Goal: Use online tool/utility: Utilize a website feature to perform a specific function

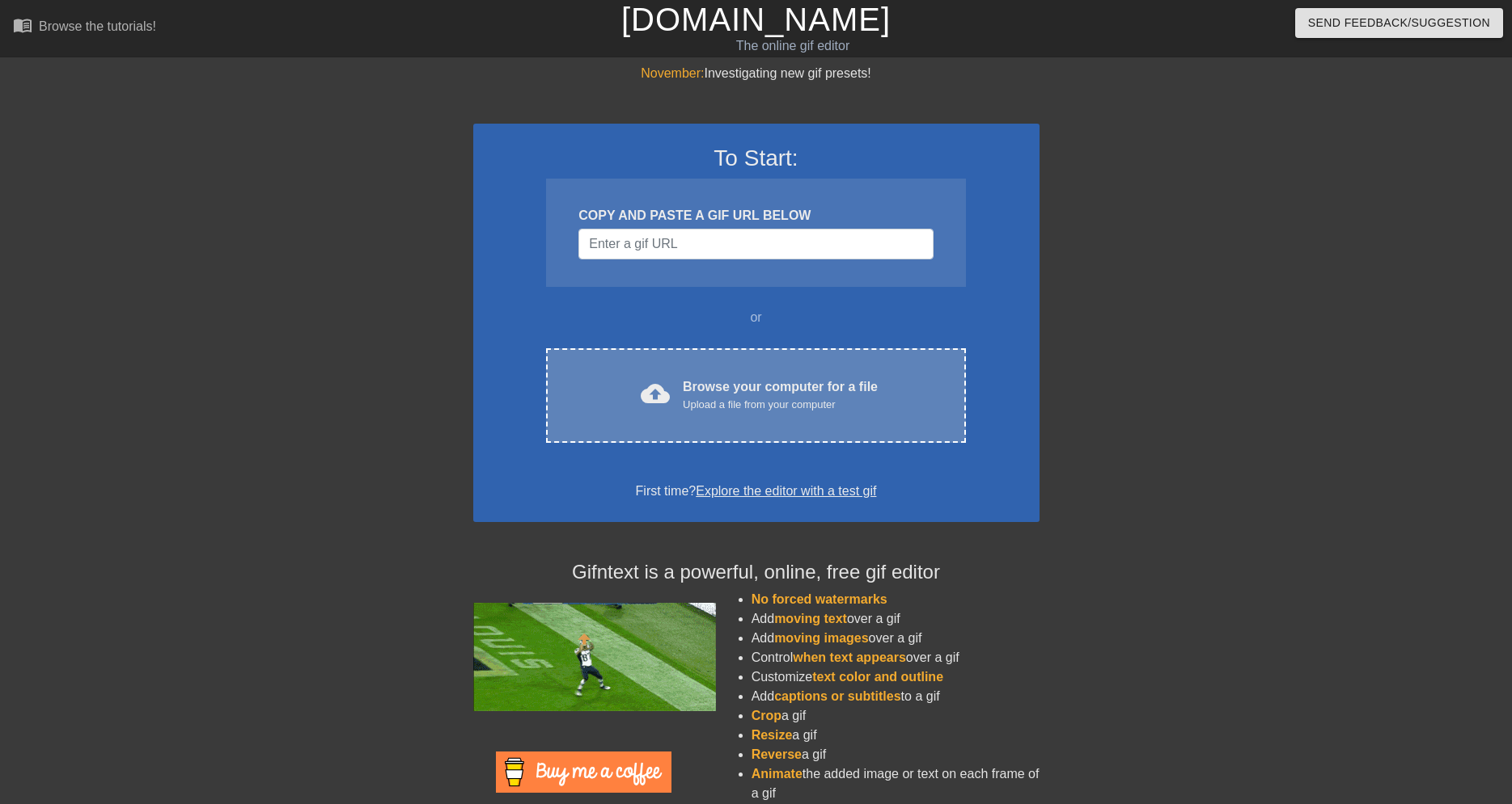
click at [708, 370] on div "cloud_upload Browse your computer for a file Upload a file from your computer C…" at bounding box center [756, 396] width 419 height 94
click at [684, 391] on div "cloud_upload Browse your computer for a file Upload a file from your computer" at bounding box center [756, 396] width 351 height 36
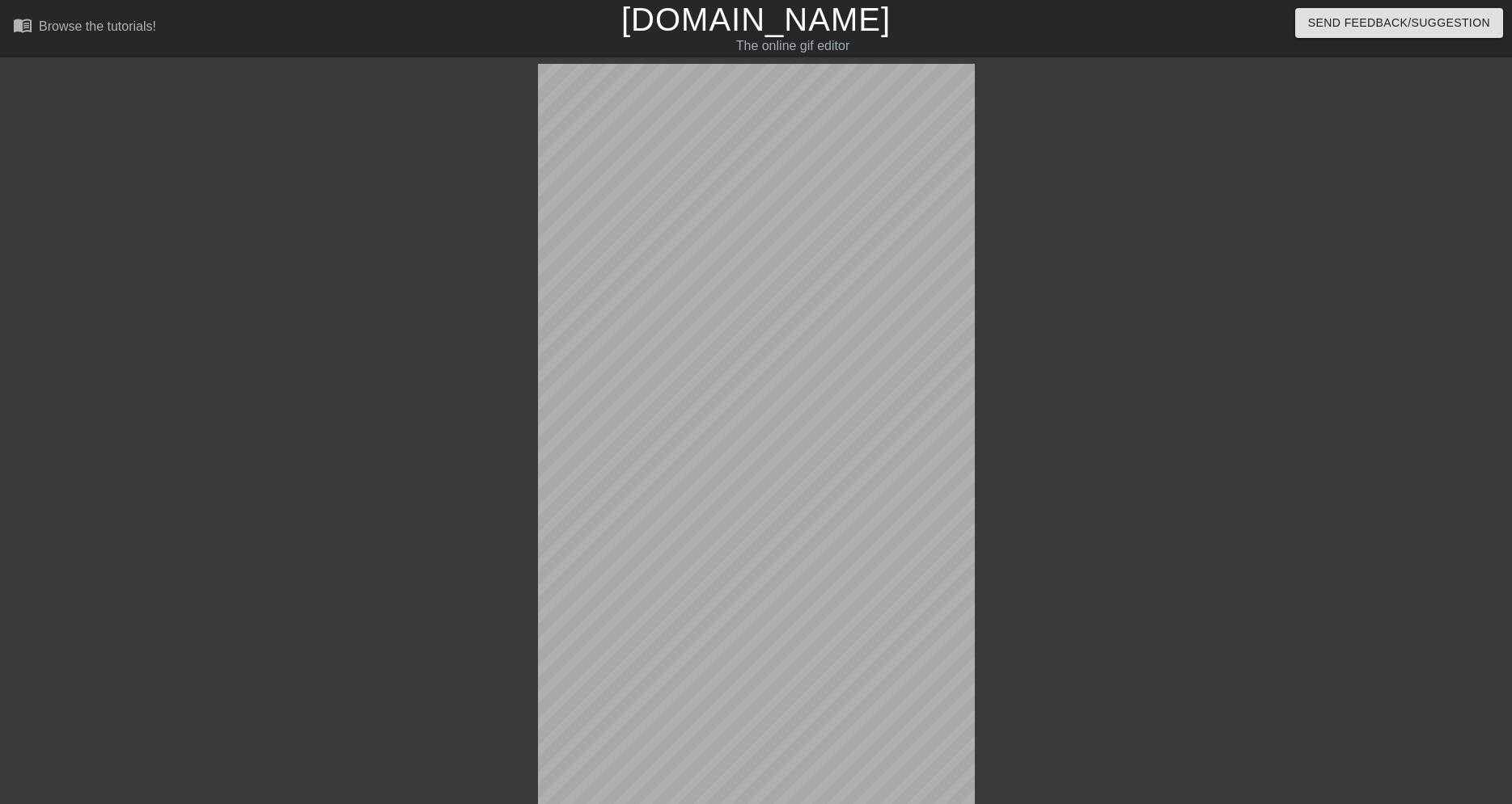
scroll to position [40, 0]
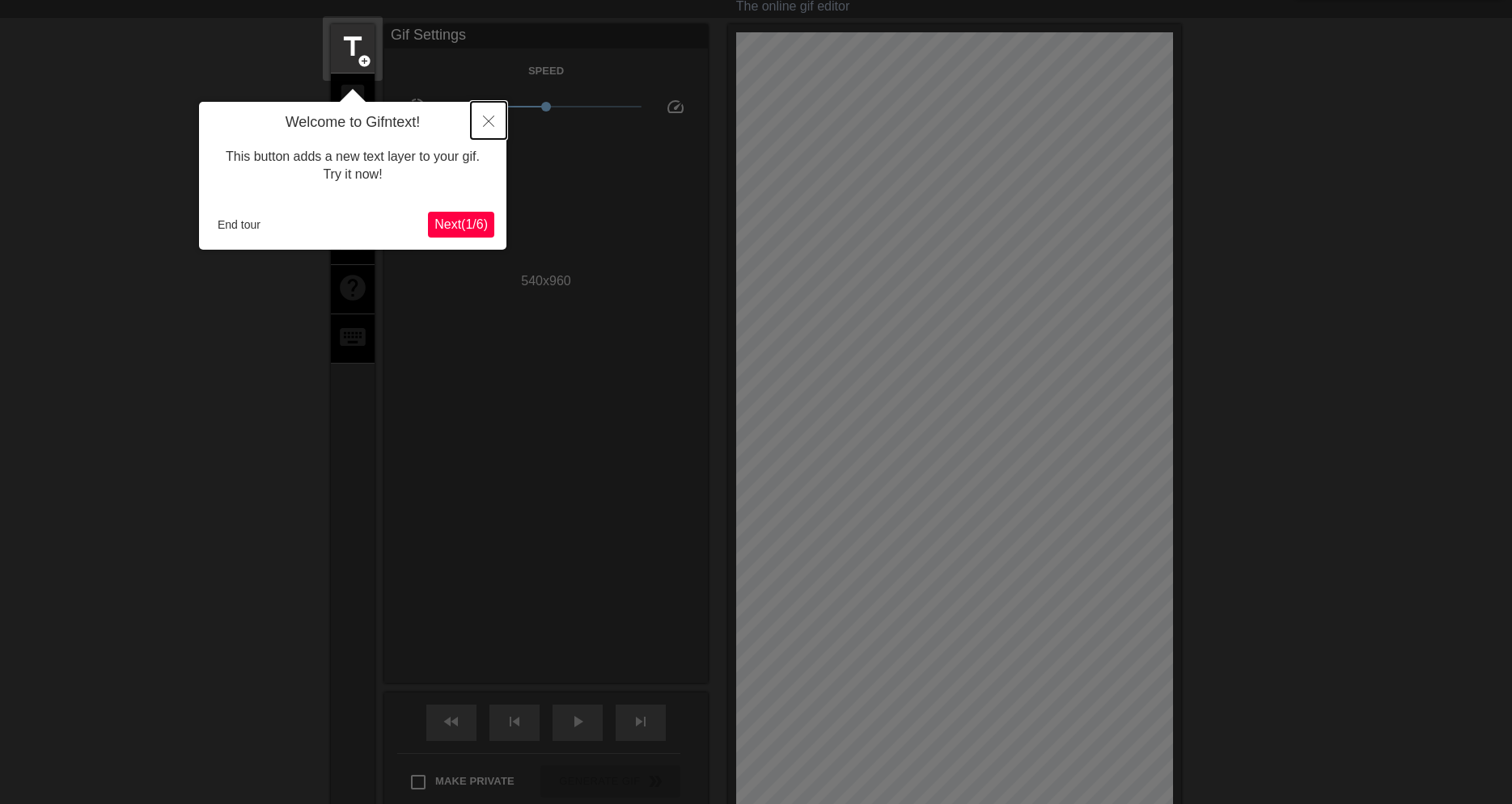
click at [490, 120] on icon "Close" at bounding box center [489, 122] width 12 height 12
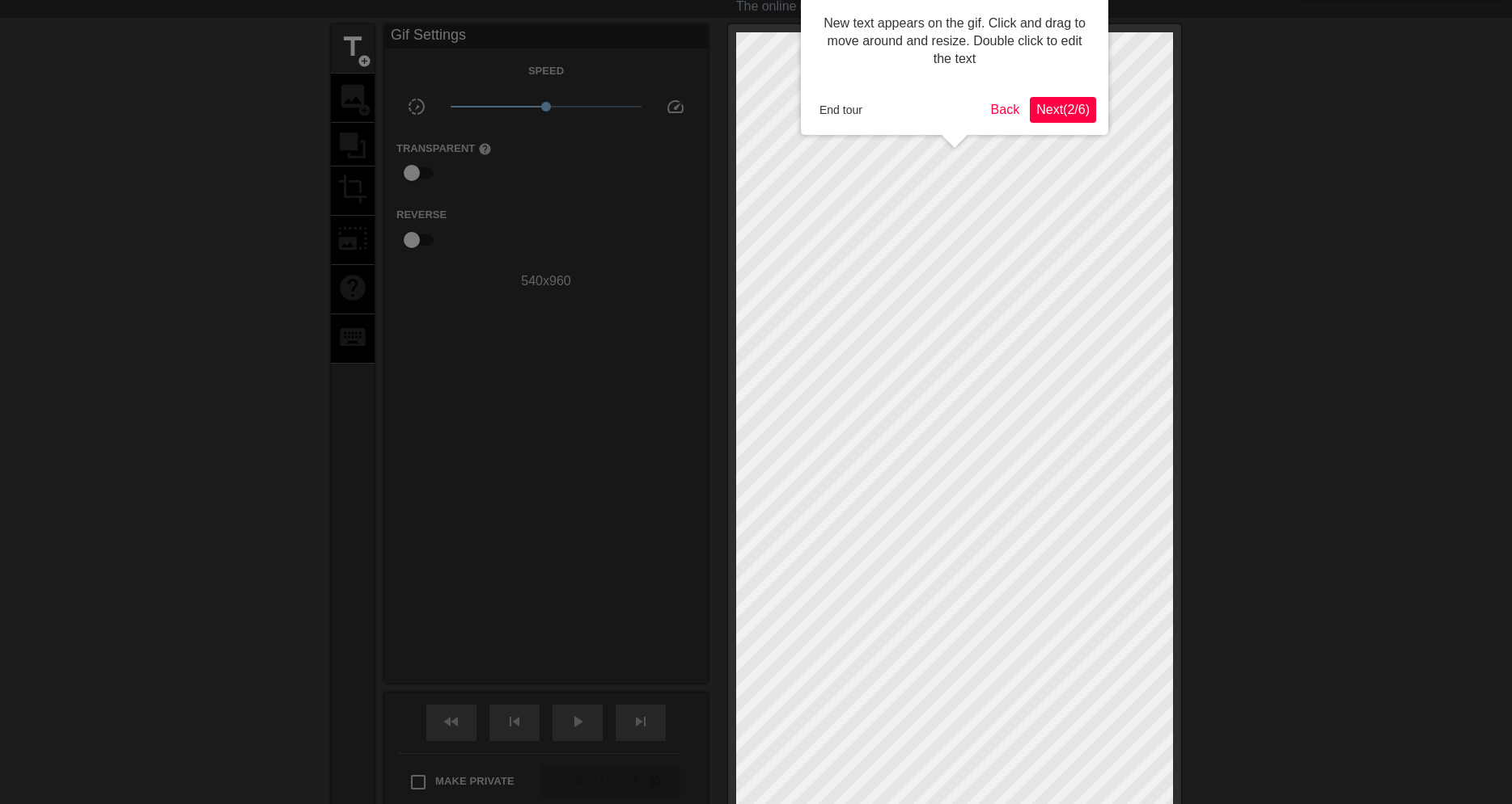
scroll to position [0, 0]
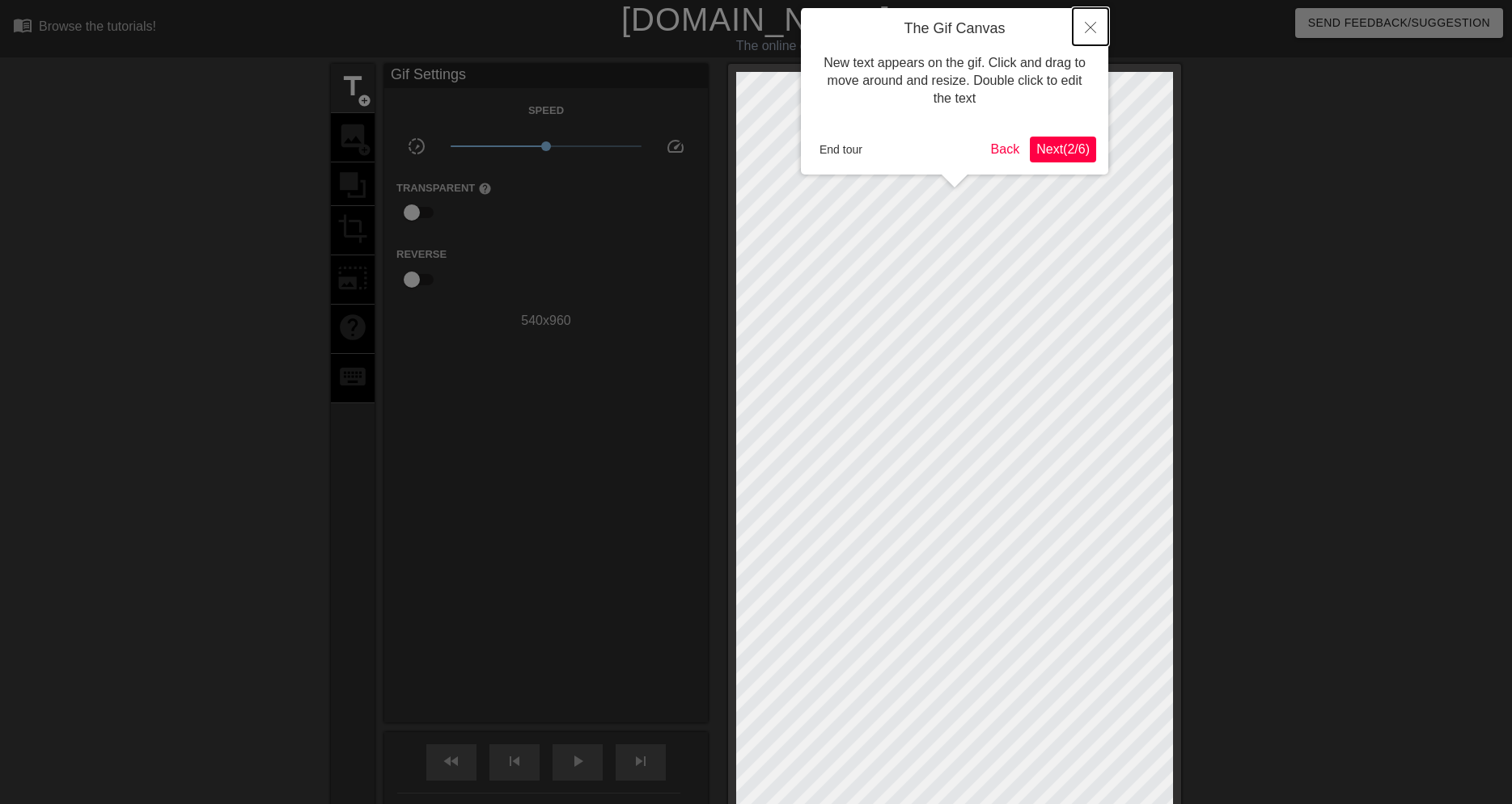
click at [1090, 26] on icon "Close" at bounding box center [1090, 27] width 12 height 12
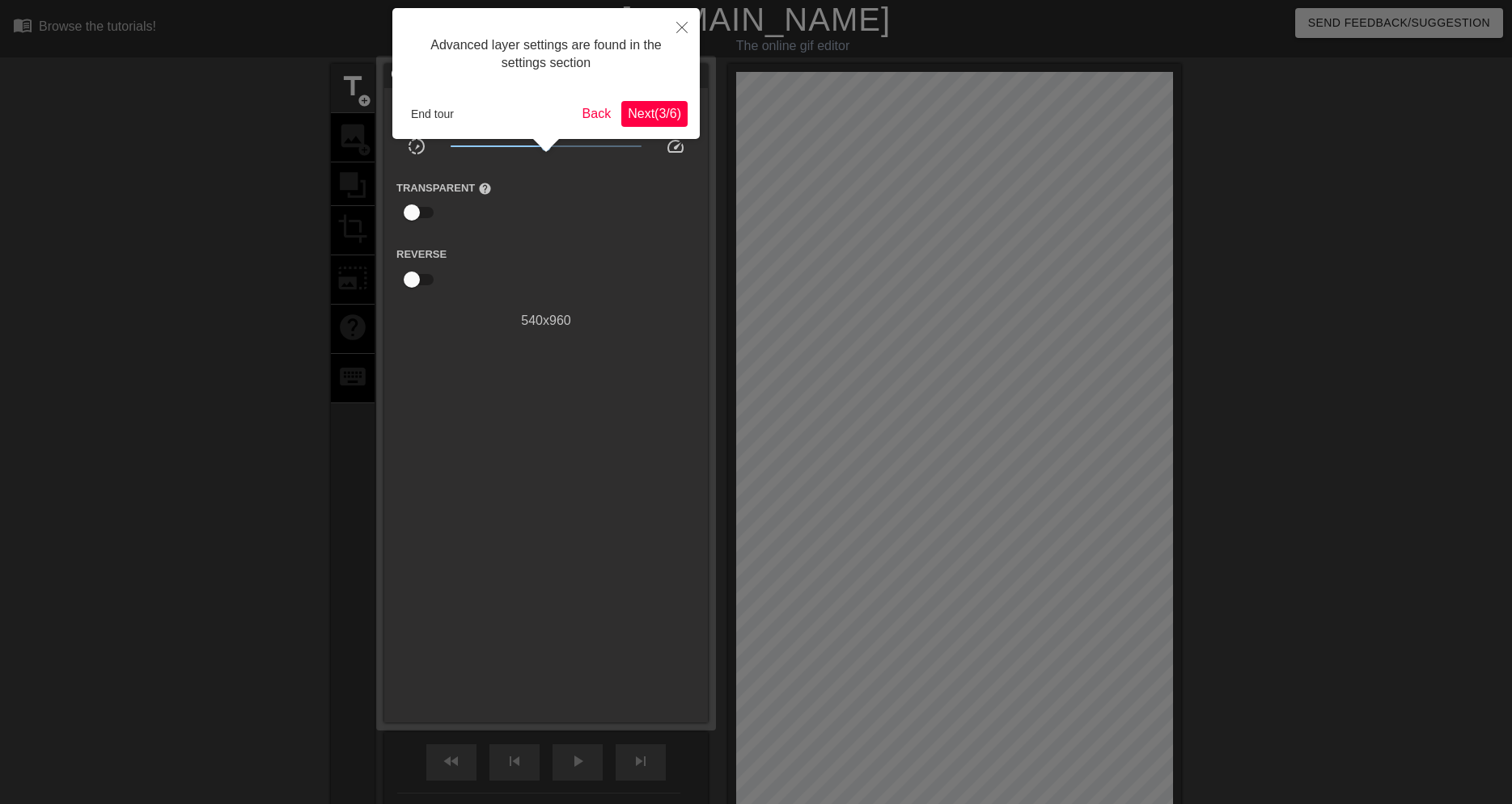
scroll to position [40, 0]
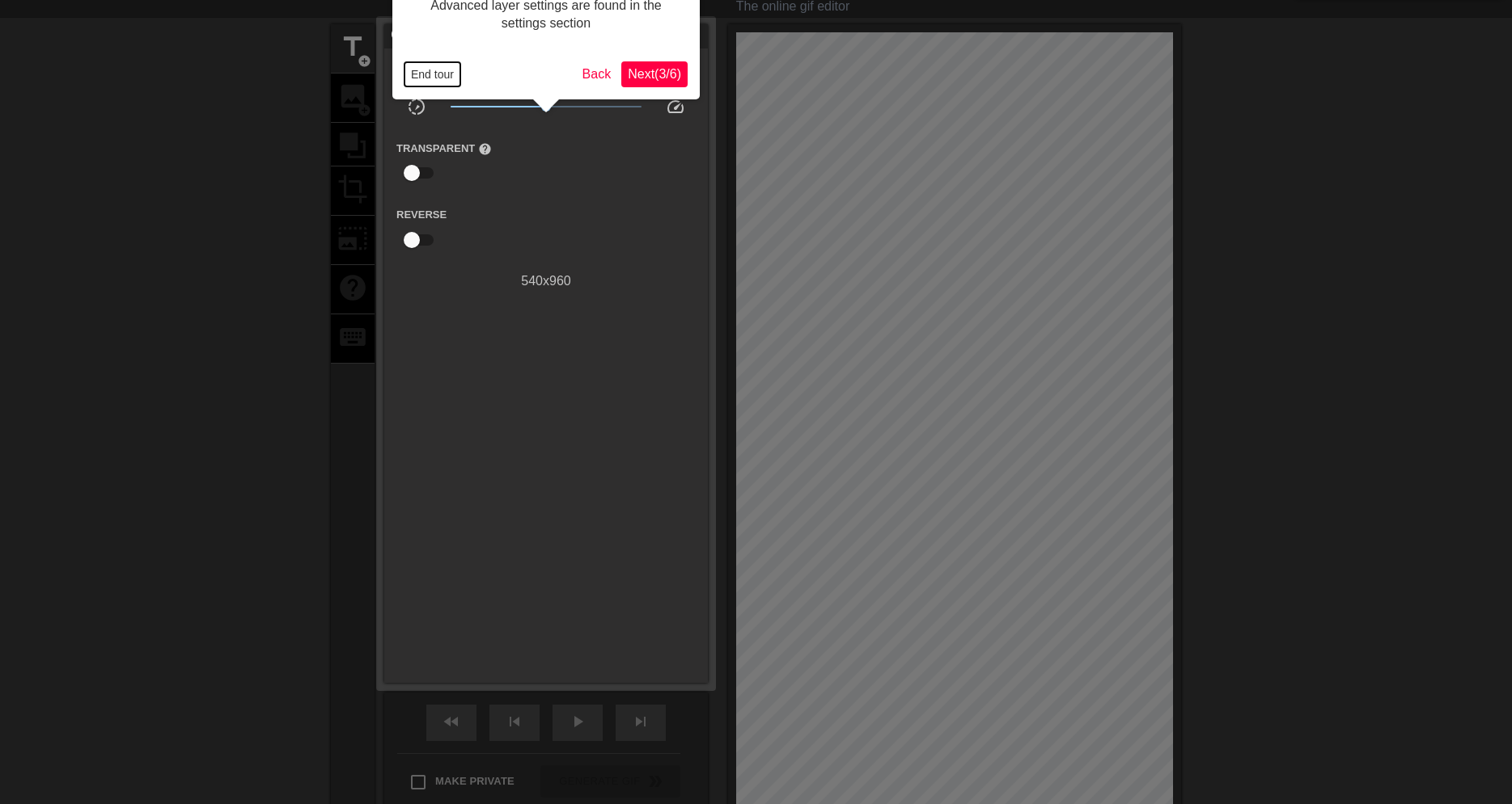
click at [428, 79] on button "End tour" at bounding box center [432, 74] width 56 height 24
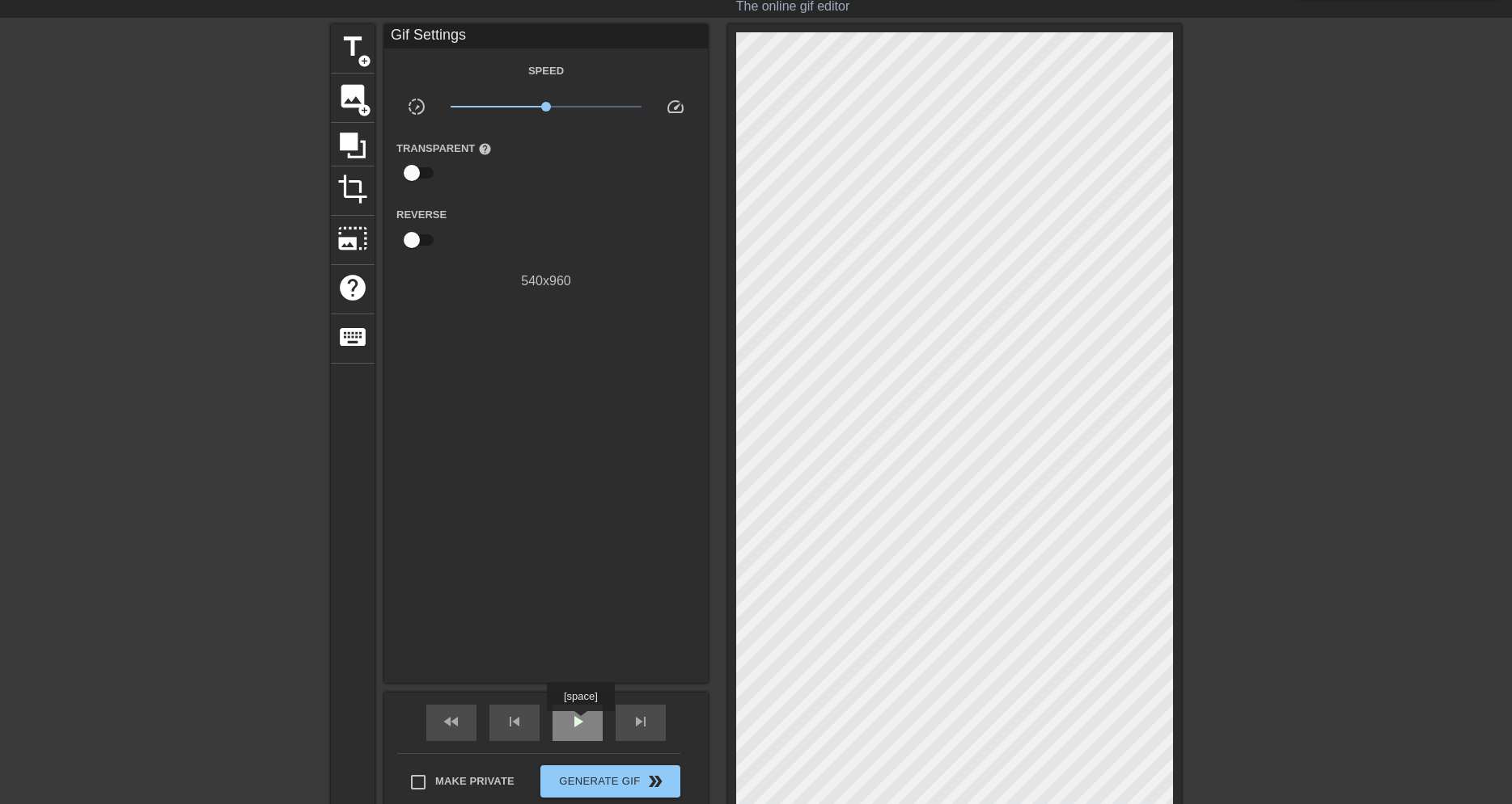
click at [580, 723] on span "play_arrow" at bounding box center [577, 721] width 19 height 19
drag, startPoint x: 547, startPoint y: 108, endPoint x: 486, endPoint y: 119, distance: 62.0
click at [486, 119] on div "x0.237" at bounding box center [546, 109] width 216 height 25
drag, startPoint x: 490, startPoint y: 107, endPoint x: 514, endPoint y: 106, distance: 24.0
click at [514, 106] on span "x0.452" at bounding box center [513, 107] width 10 height 10
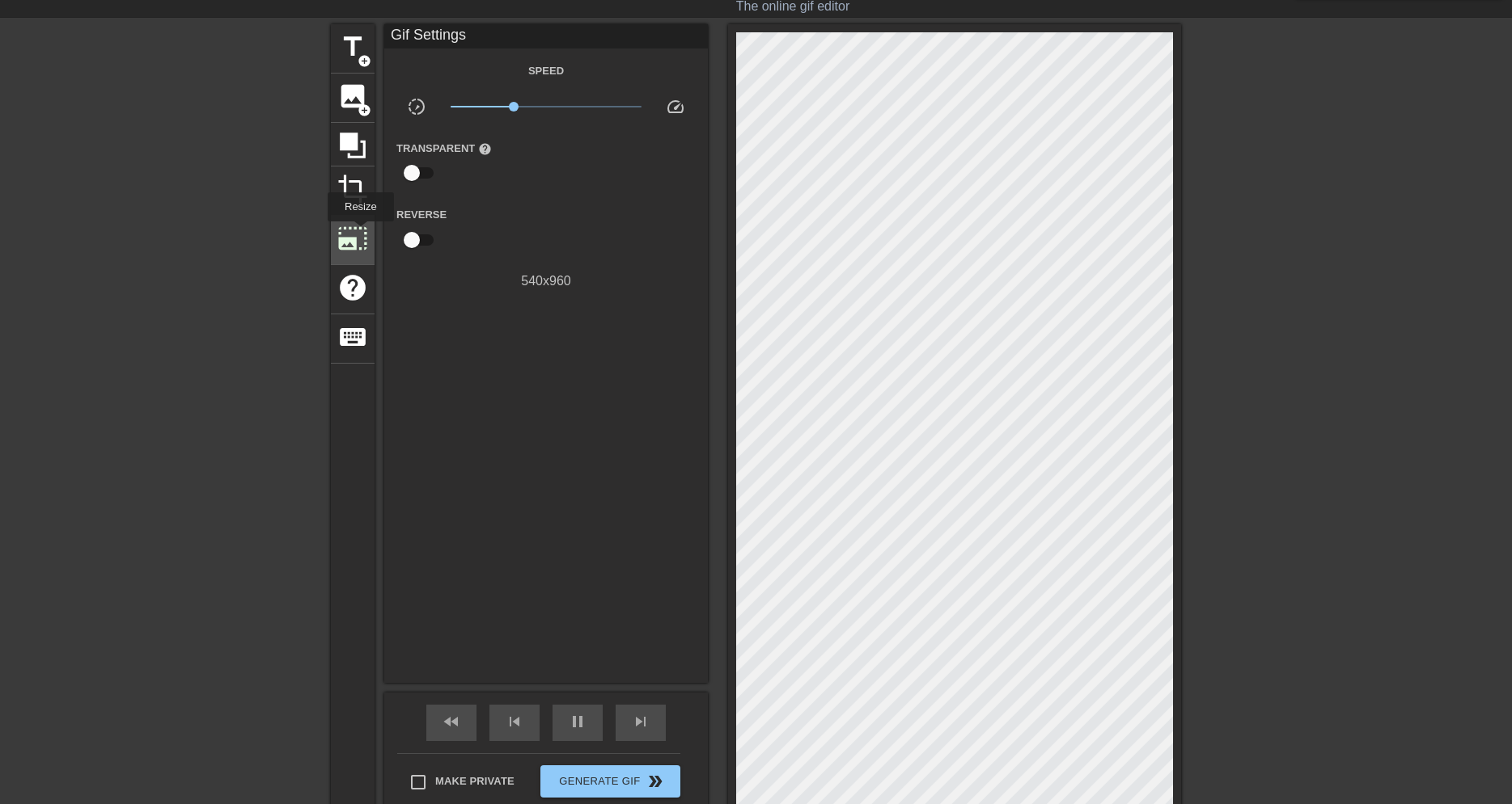
click at [360, 233] on span "photo_size_select_large" at bounding box center [352, 238] width 31 height 31
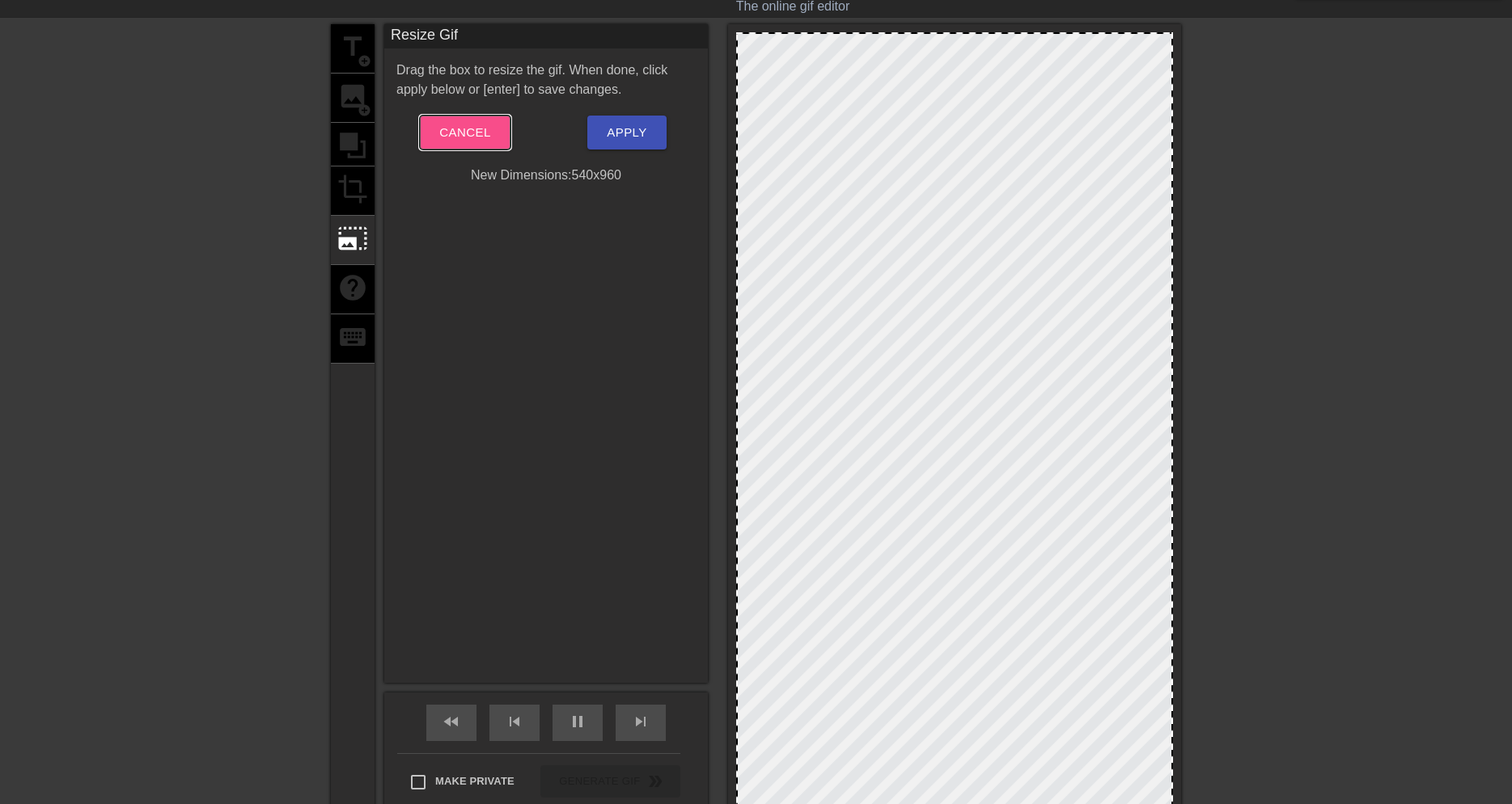
click at [483, 132] on span "Cancel" at bounding box center [465, 132] width 51 height 21
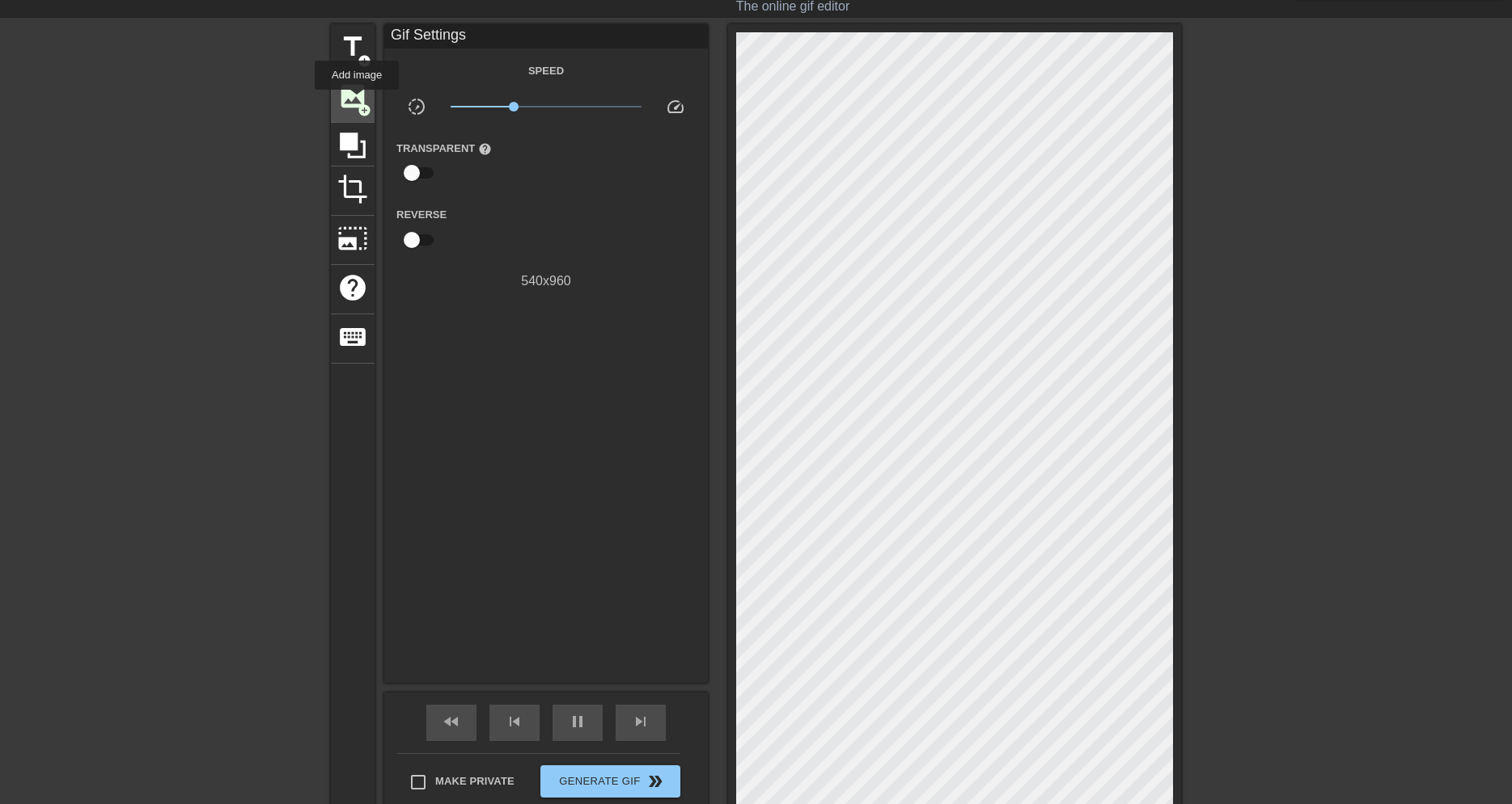
click at [357, 101] on span "image" at bounding box center [352, 96] width 31 height 31
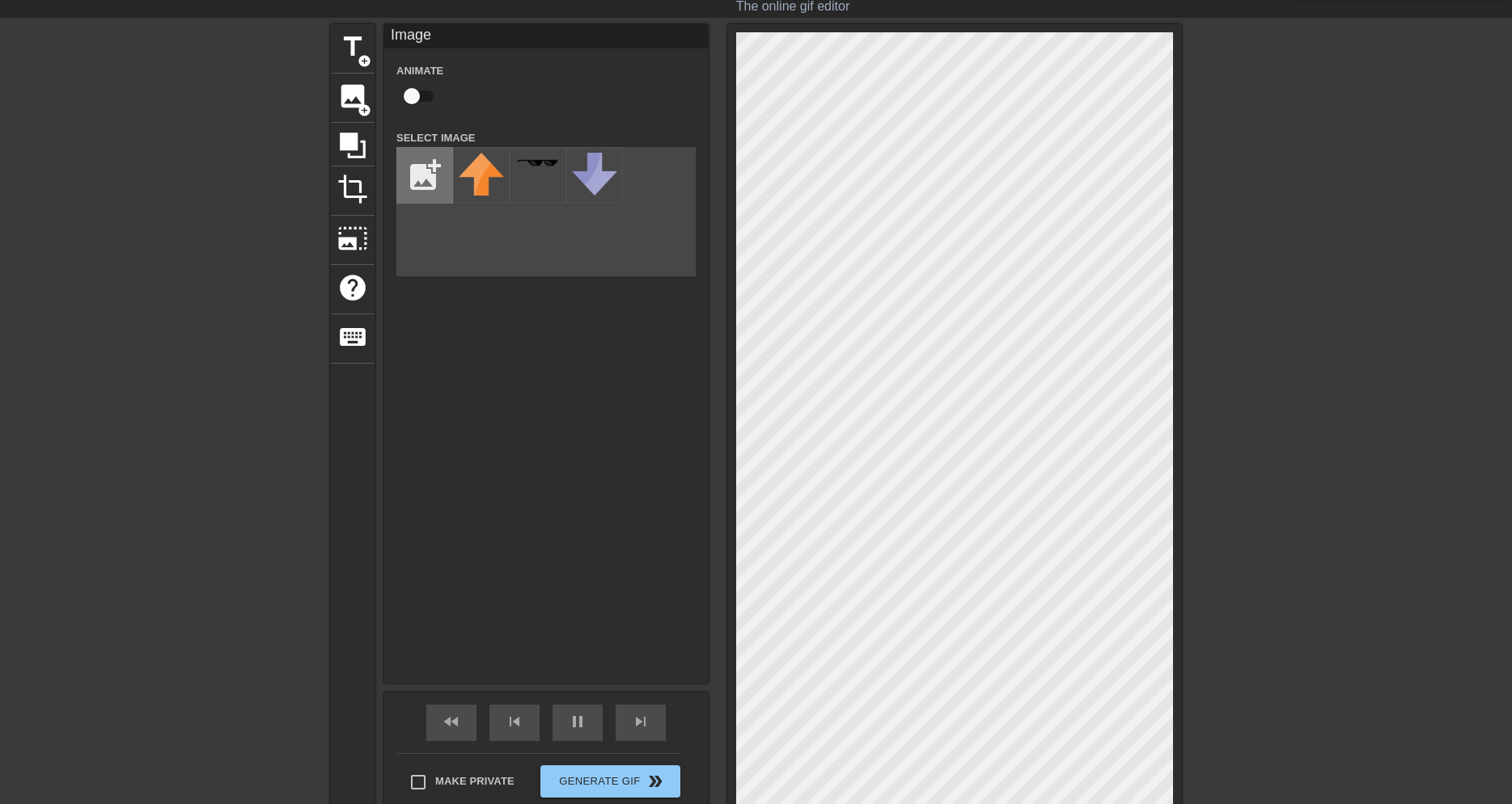
click at [427, 181] on input "file" at bounding box center [424, 176] width 55 height 55
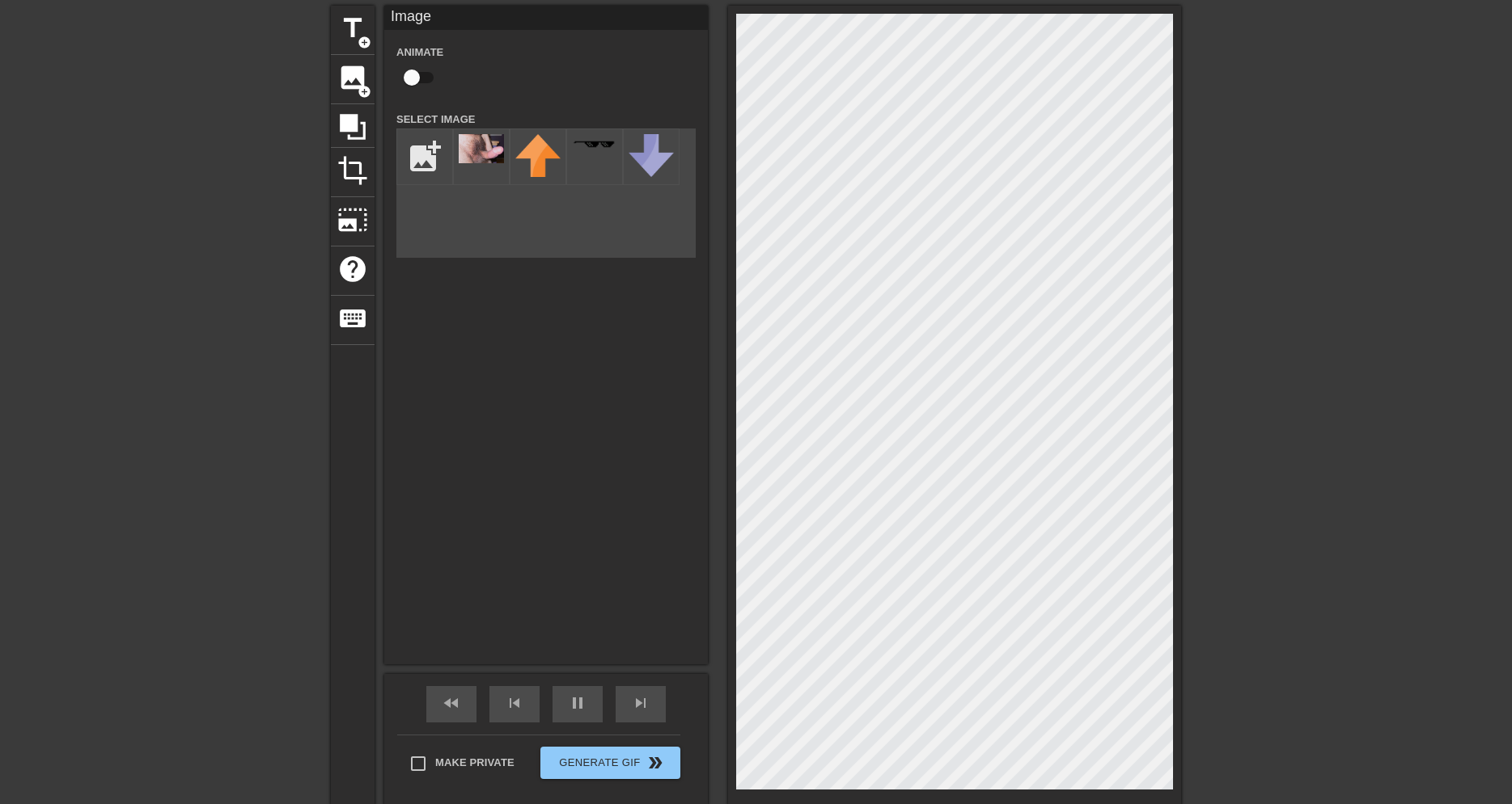
scroll to position [110, 0]
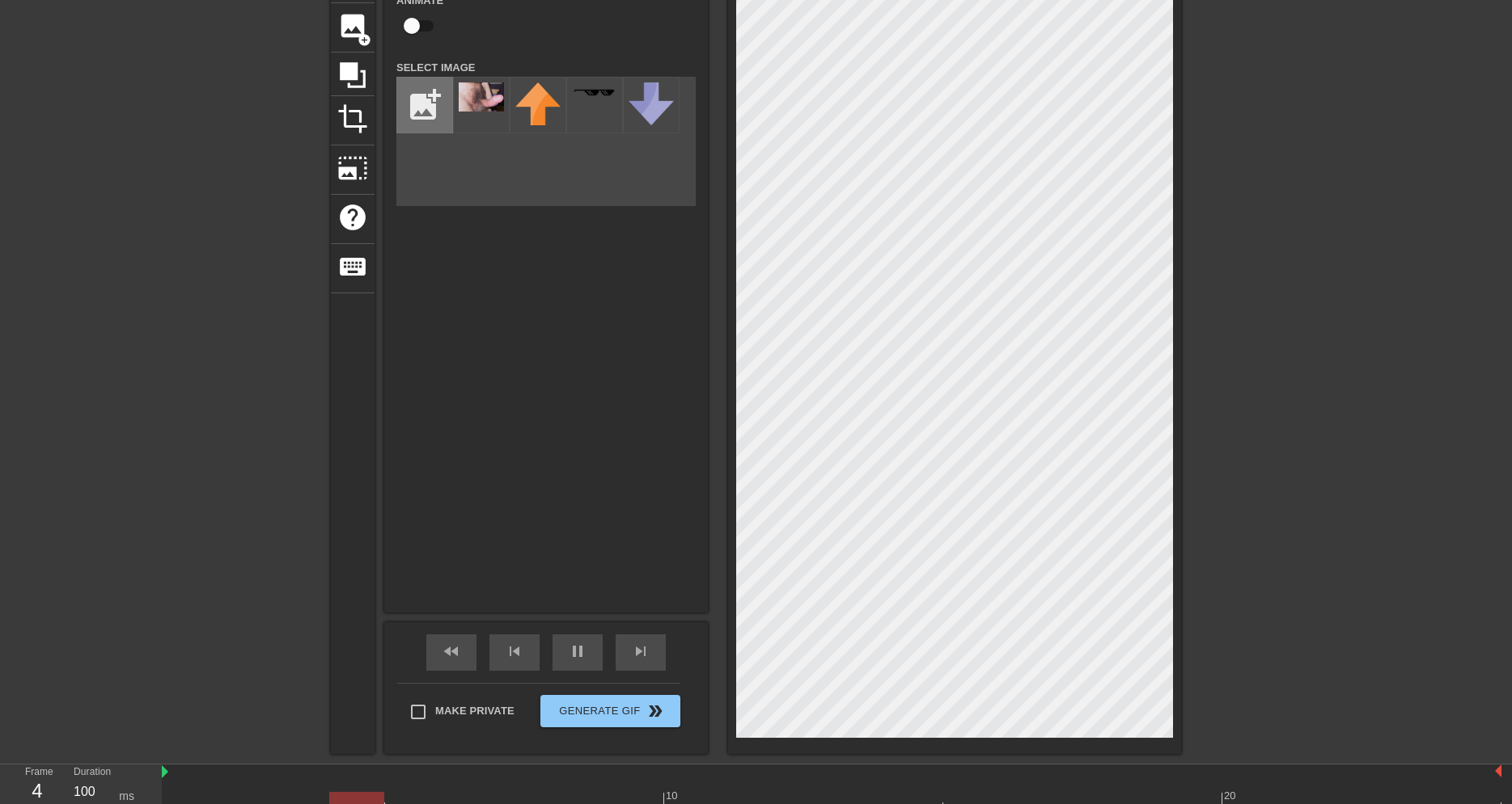
click at [423, 100] on input "file" at bounding box center [424, 105] width 55 height 55
type input "C:\fakepath\Cock.jpg"
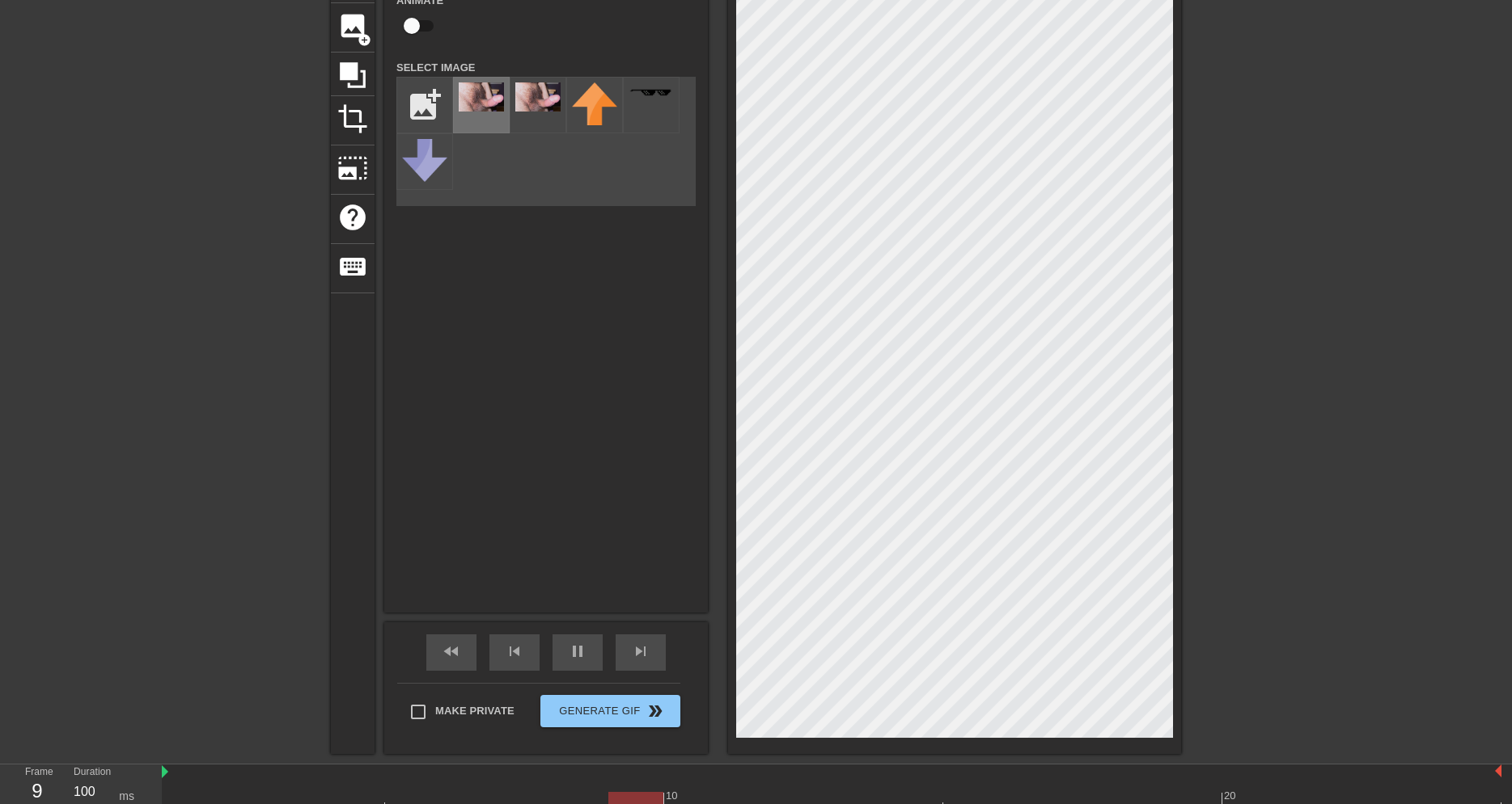
click at [477, 98] on img at bounding box center [481, 97] width 46 height 29
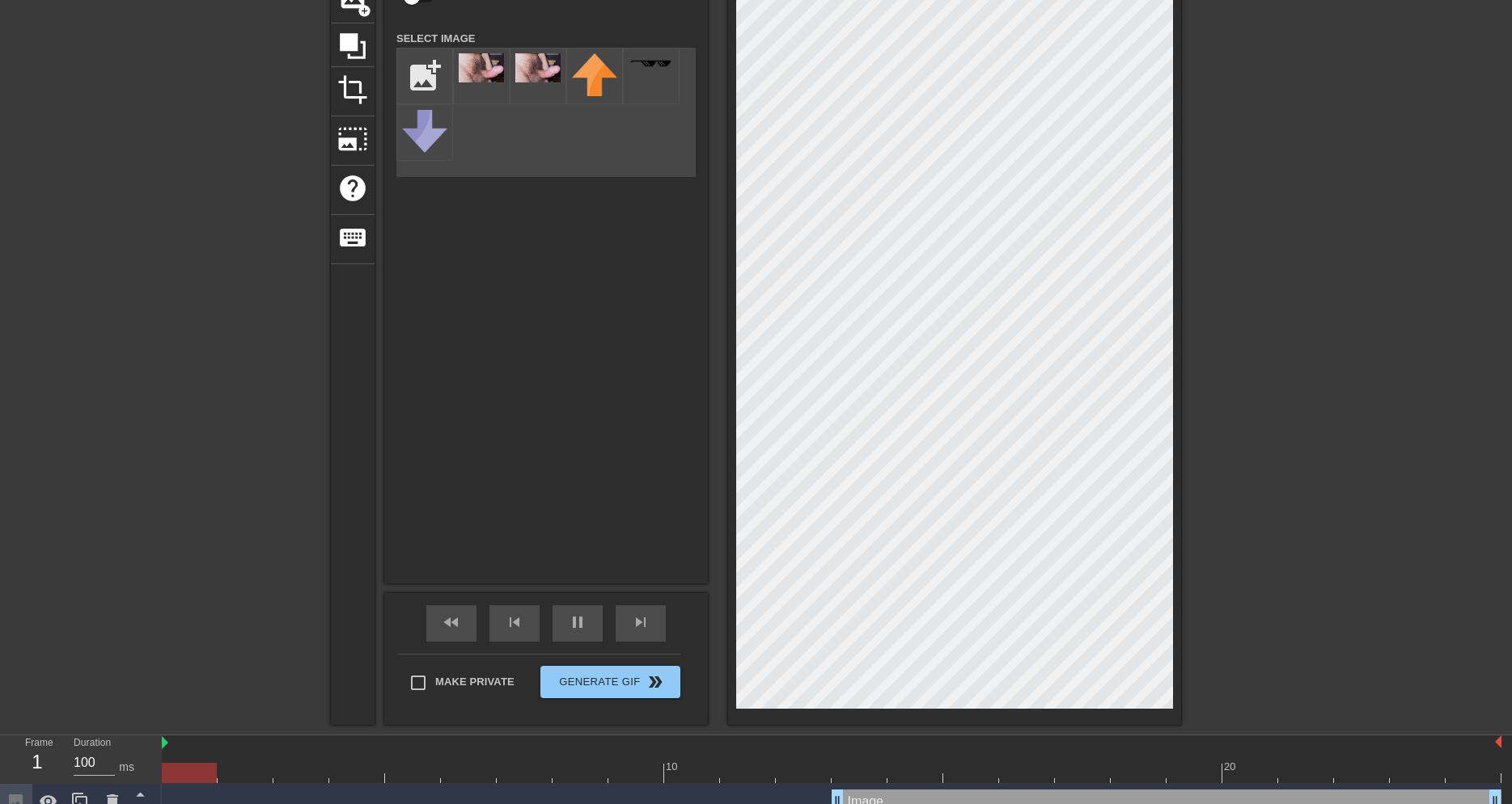
scroll to position [158, 0]
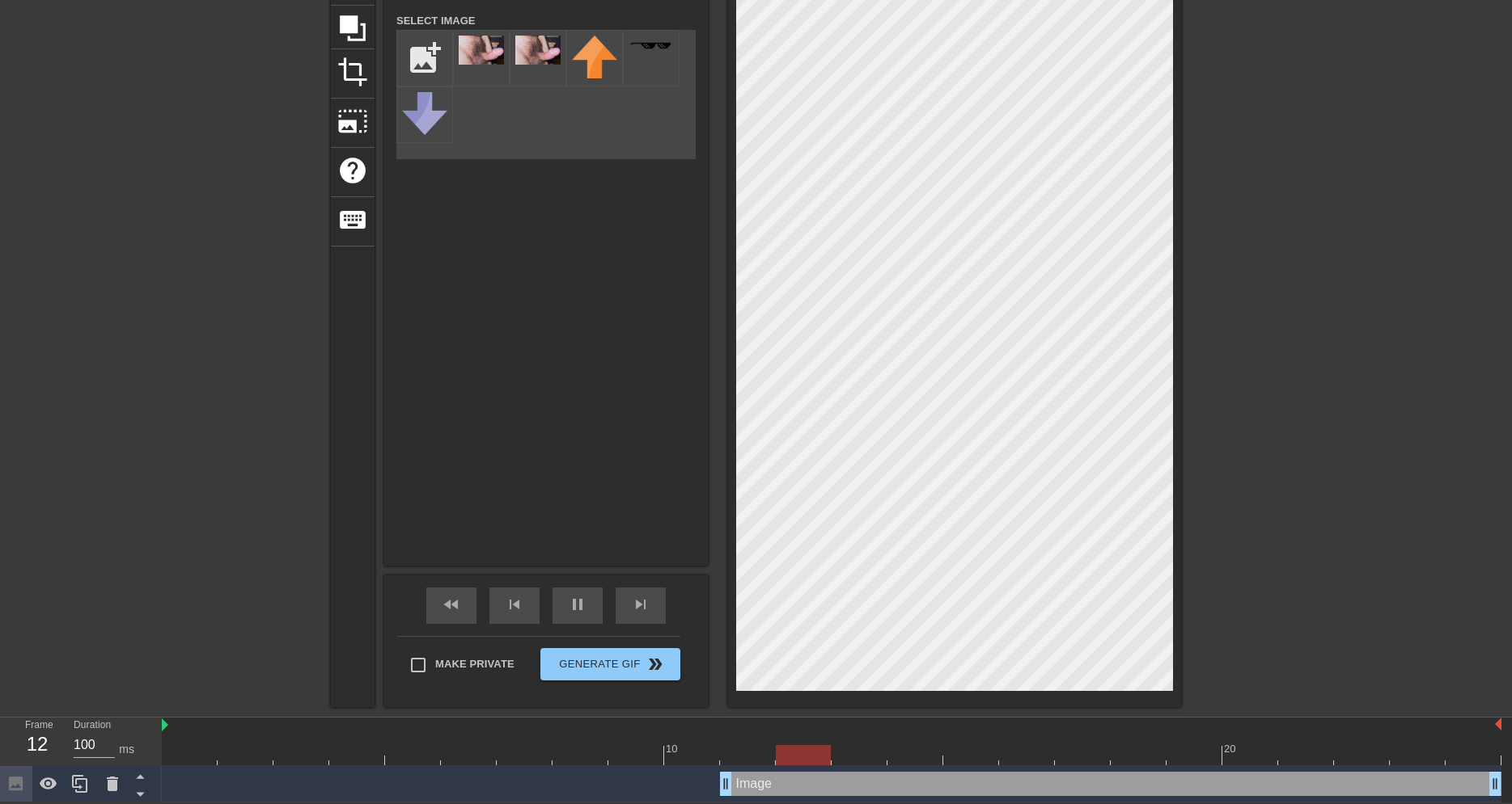
drag, startPoint x: 837, startPoint y: 787, endPoint x: 742, endPoint y: 795, distance: 95.3
click at [742, 795] on html "menu_book Browse the tutorials! Gifntext.com The online gif editor Send Feedbac…" at bounding box center [756, 323] width 1512 height 960
click at [418, 660] on input "Make Private" at bounding box center [418, 665] width 34 height 34
checkbox input "true"
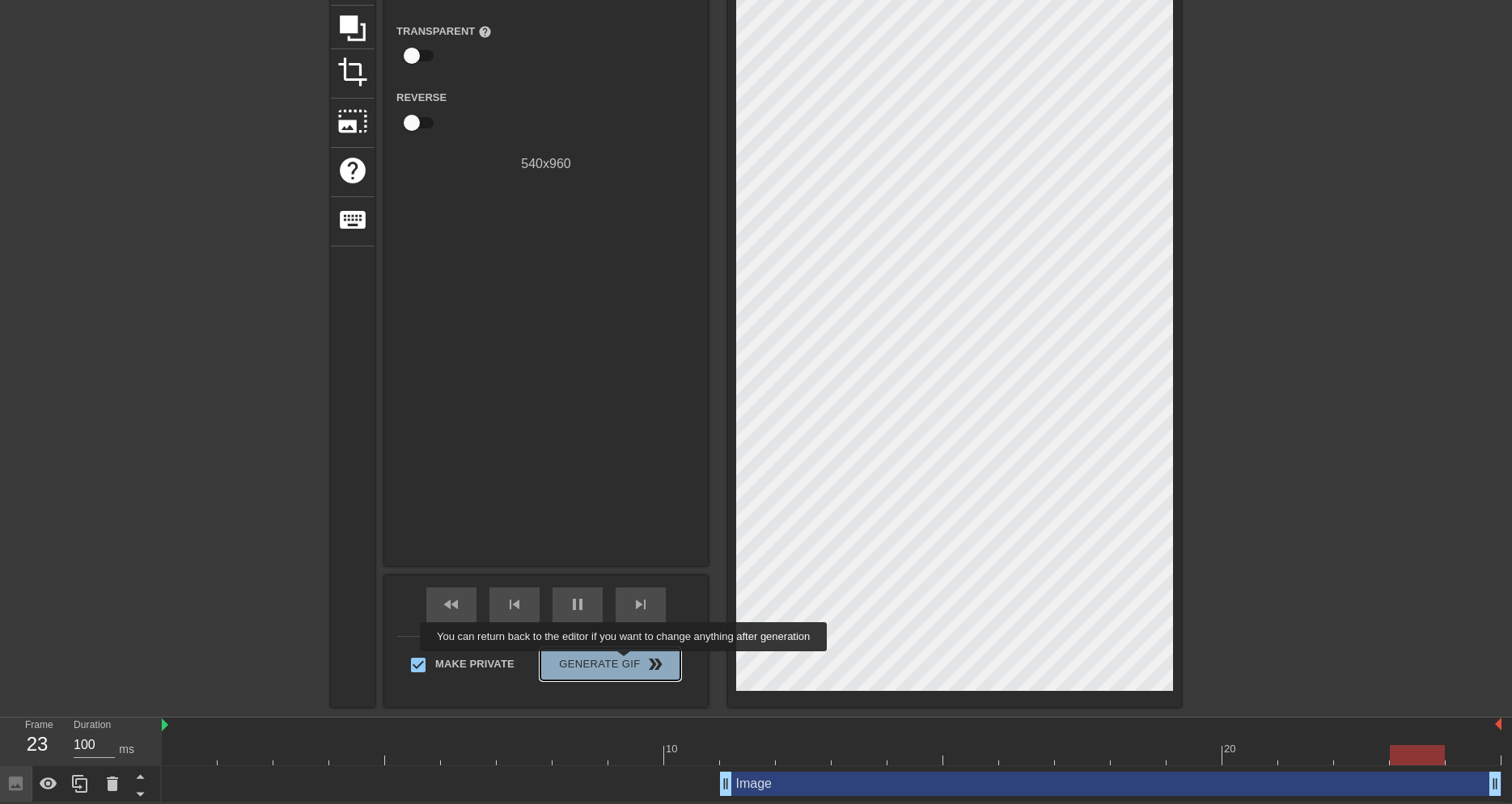
click at [626, 663] on span "Generate Gif double_arrow" at bounding box center [610, 664] width 127 height 19
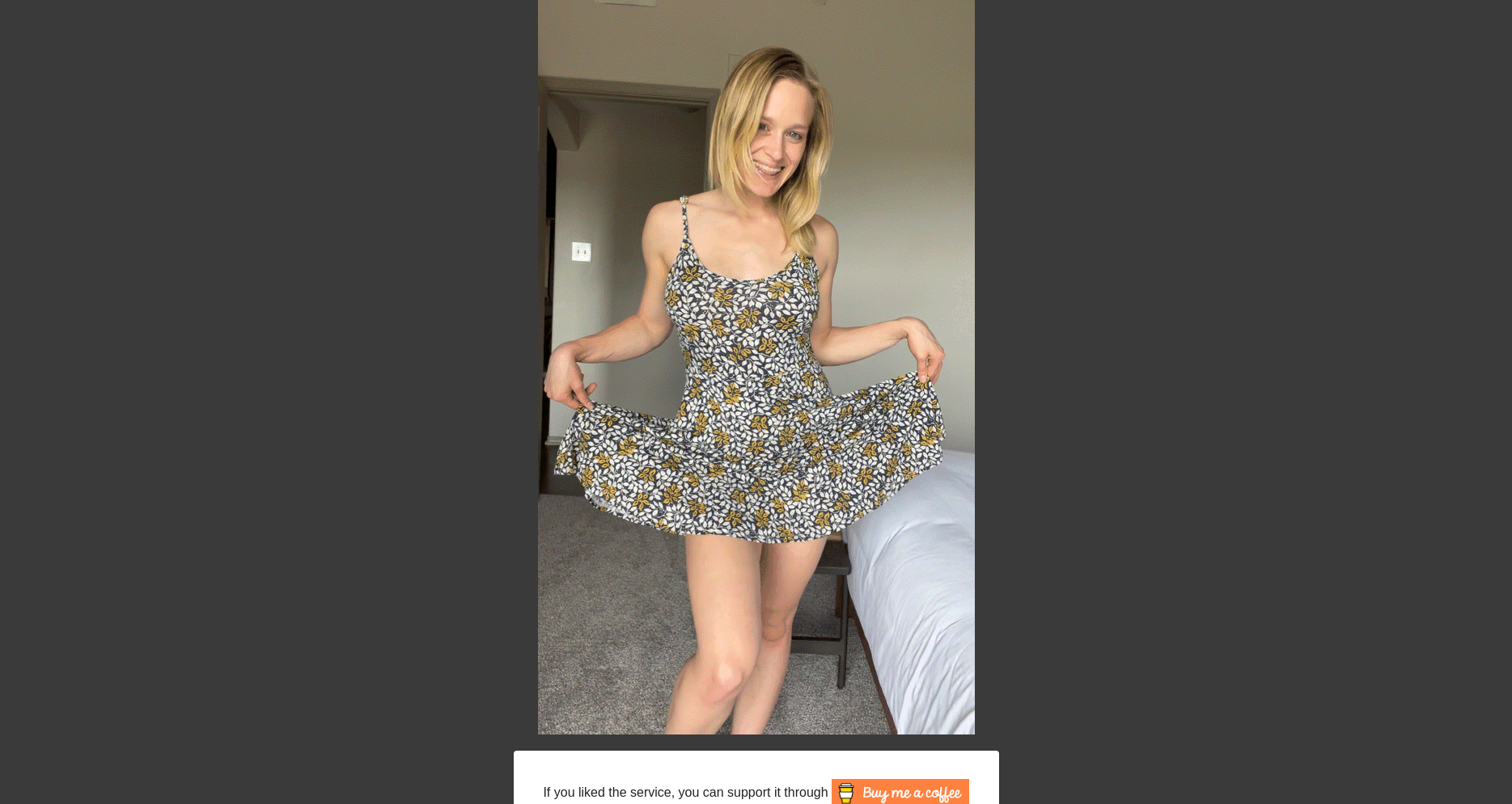
scroll to position [110, 0]
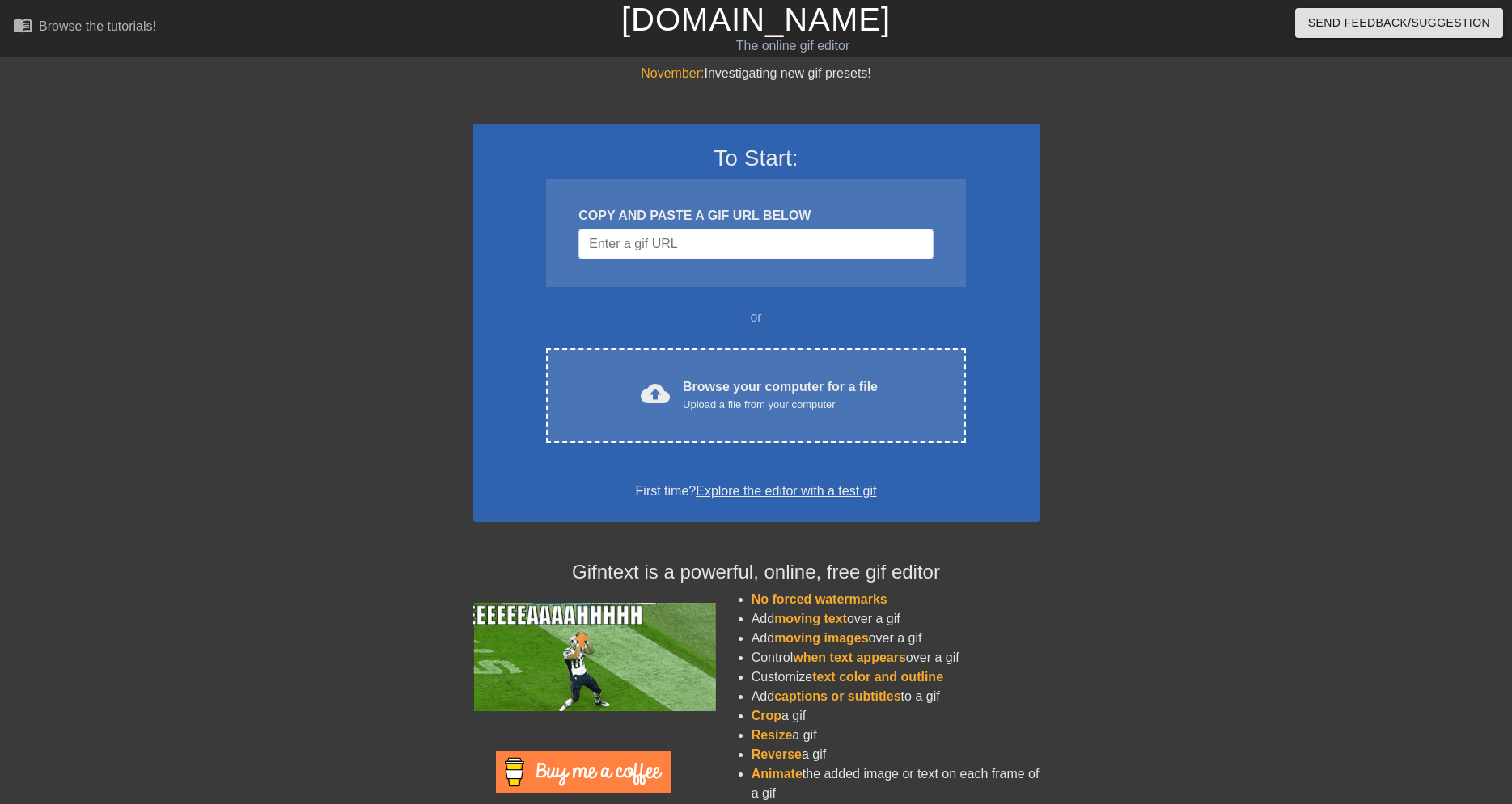
scroll to position [63, 0]
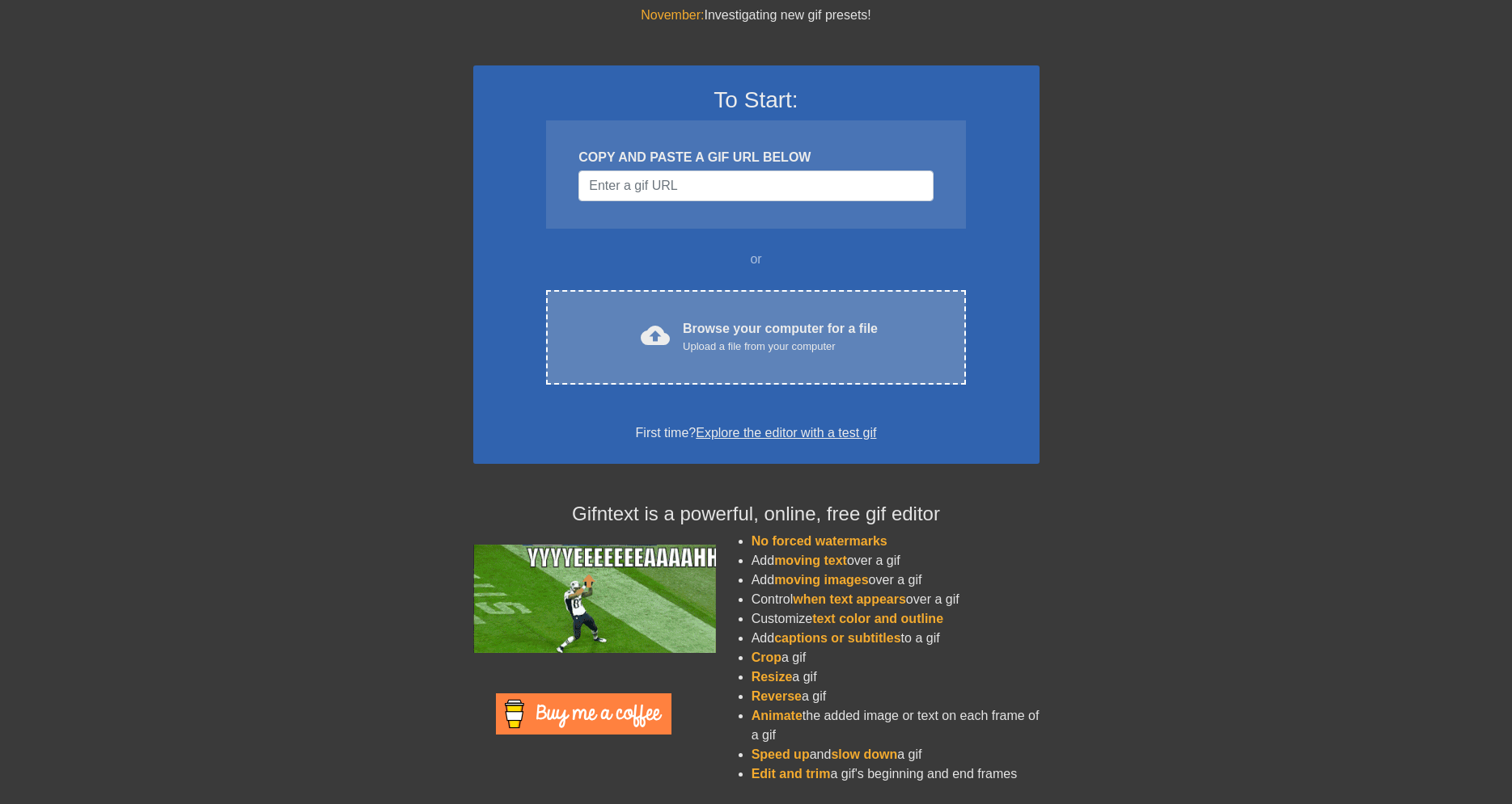
click at [701, 323] on div "Browse your computer for a file Upload a file from your computer" at bounding box center [780, 337] width 195 height 36
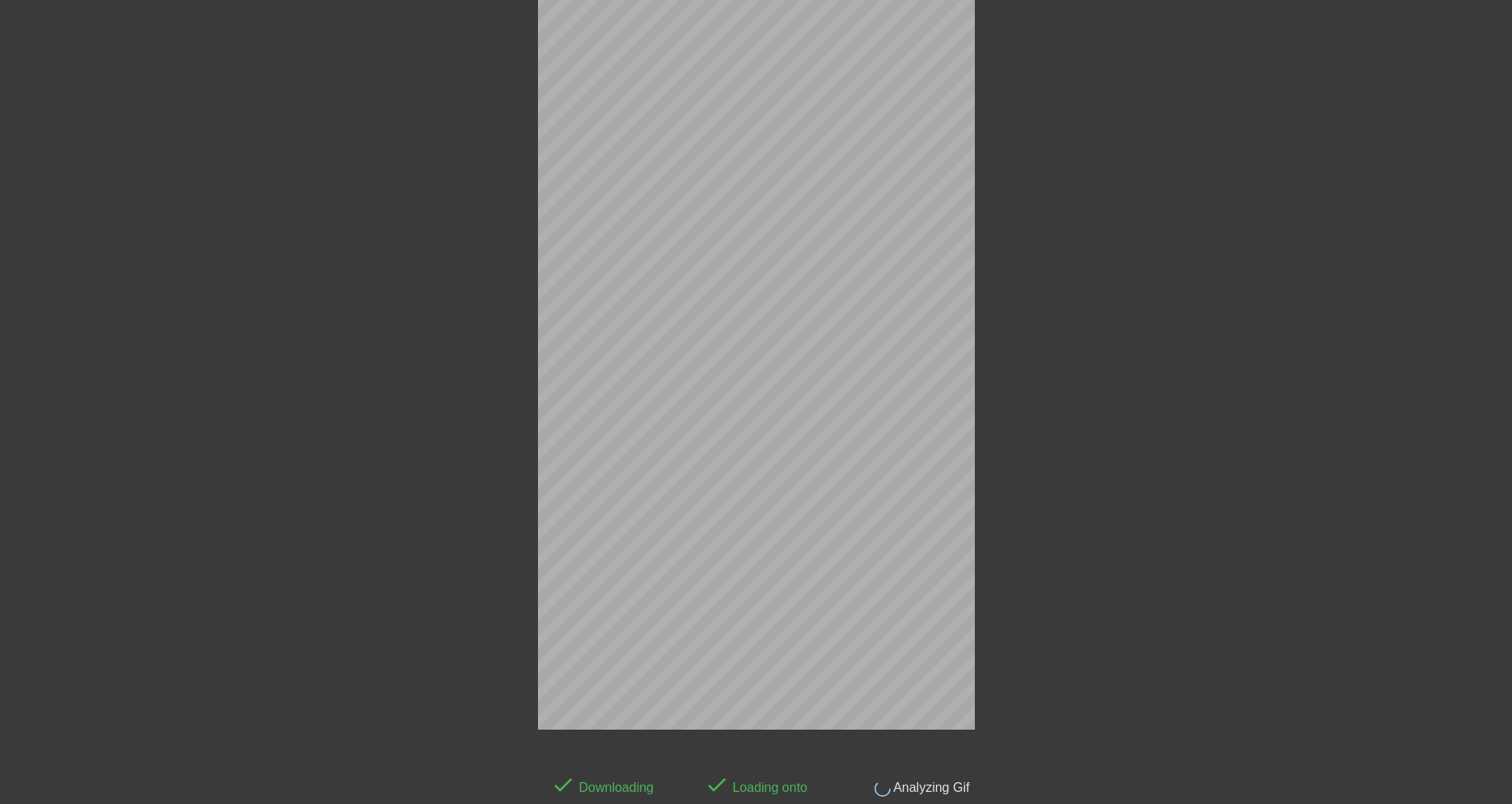
scroll to position [40, 0]
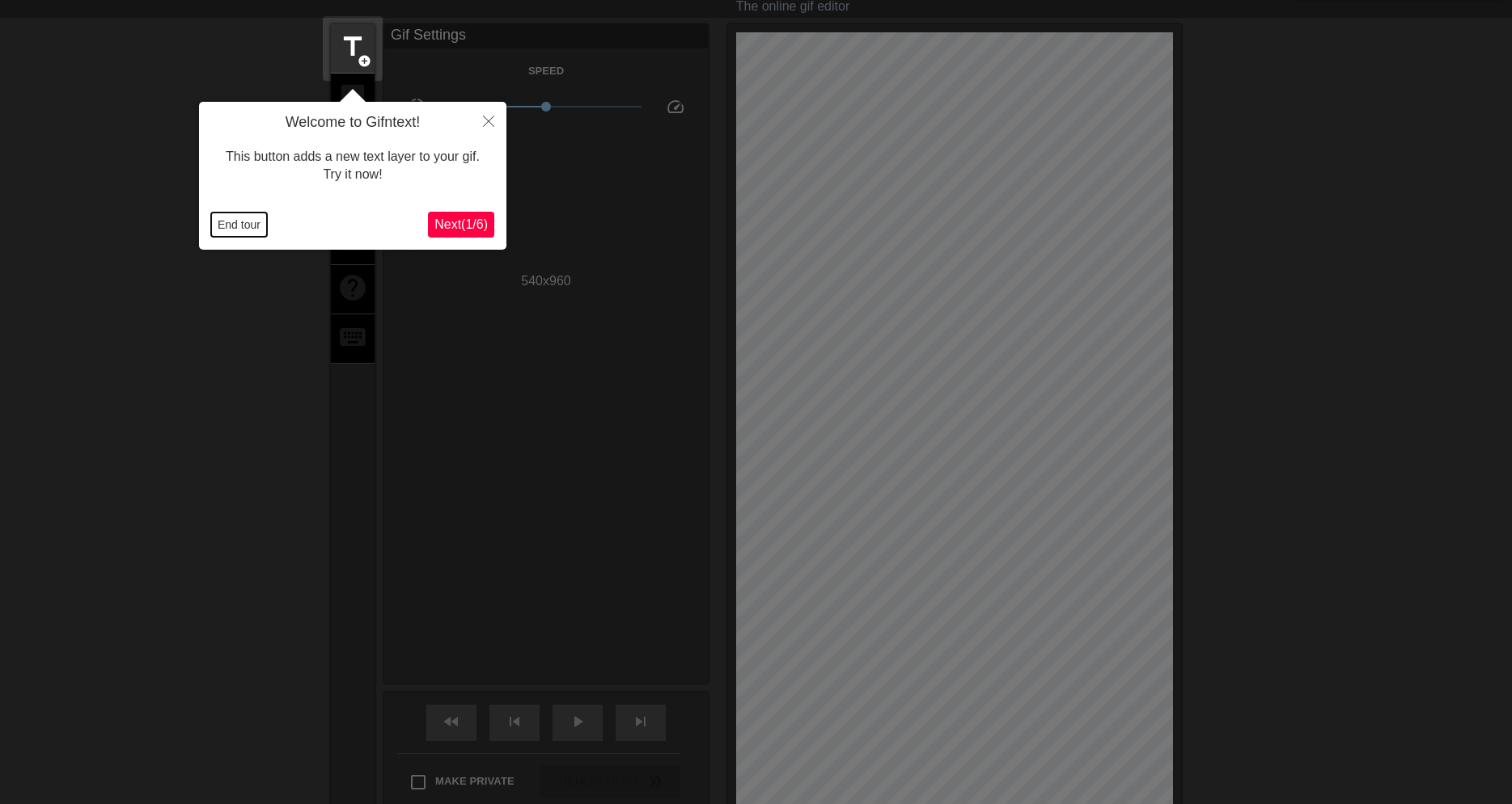
click at [236, 222] on button "End tour" at bounding box center [239, 224] width 56 height 24
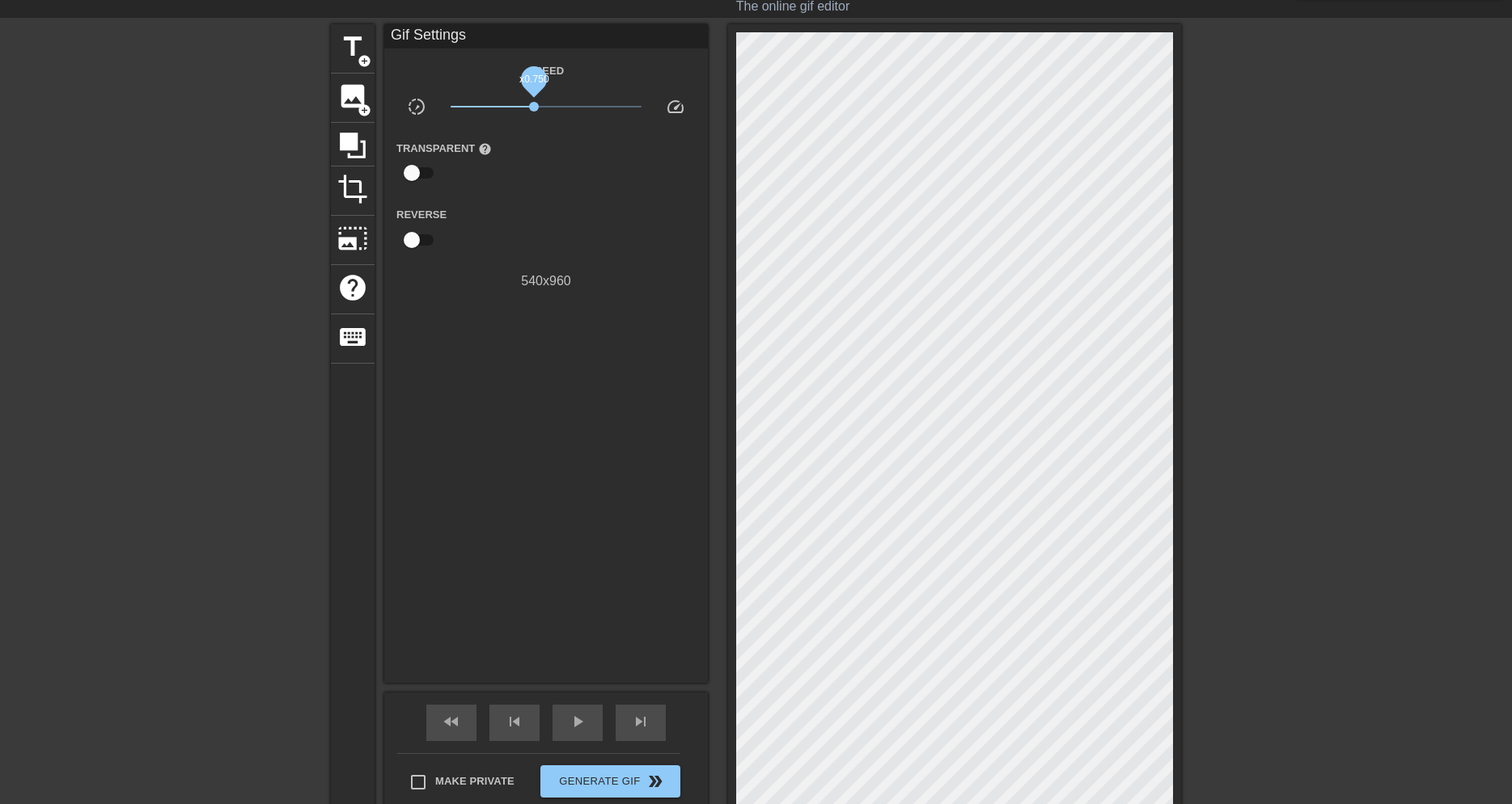
drag, startPoint x: 545, startPoint y: 107, endPoint x: 534, endPoint y: 109, distance: 11.2
click at [534, 109] on span "x0.750" at bounding box center [534, 107] width 10 height 10
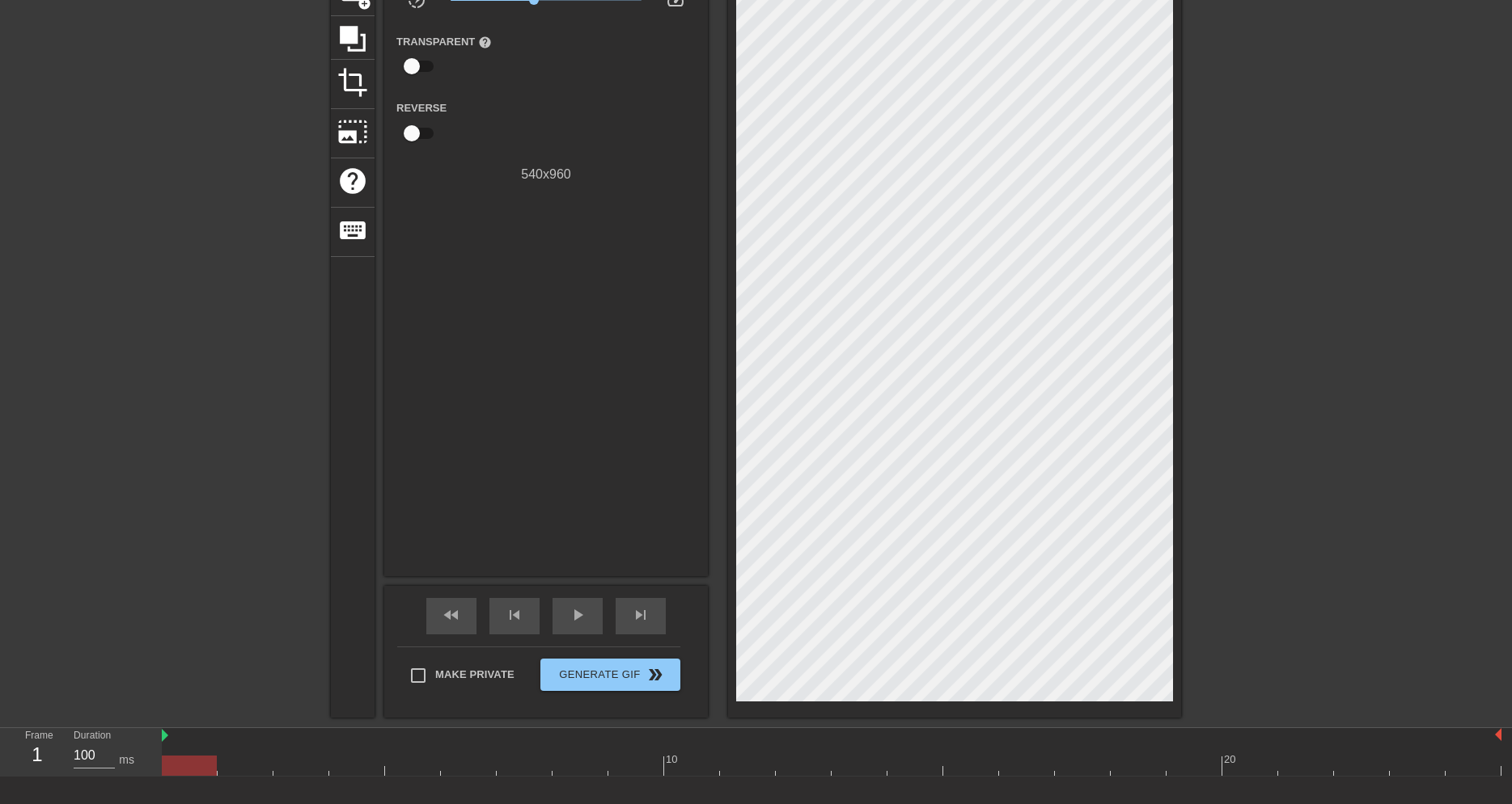
scroll to position [150, 0]
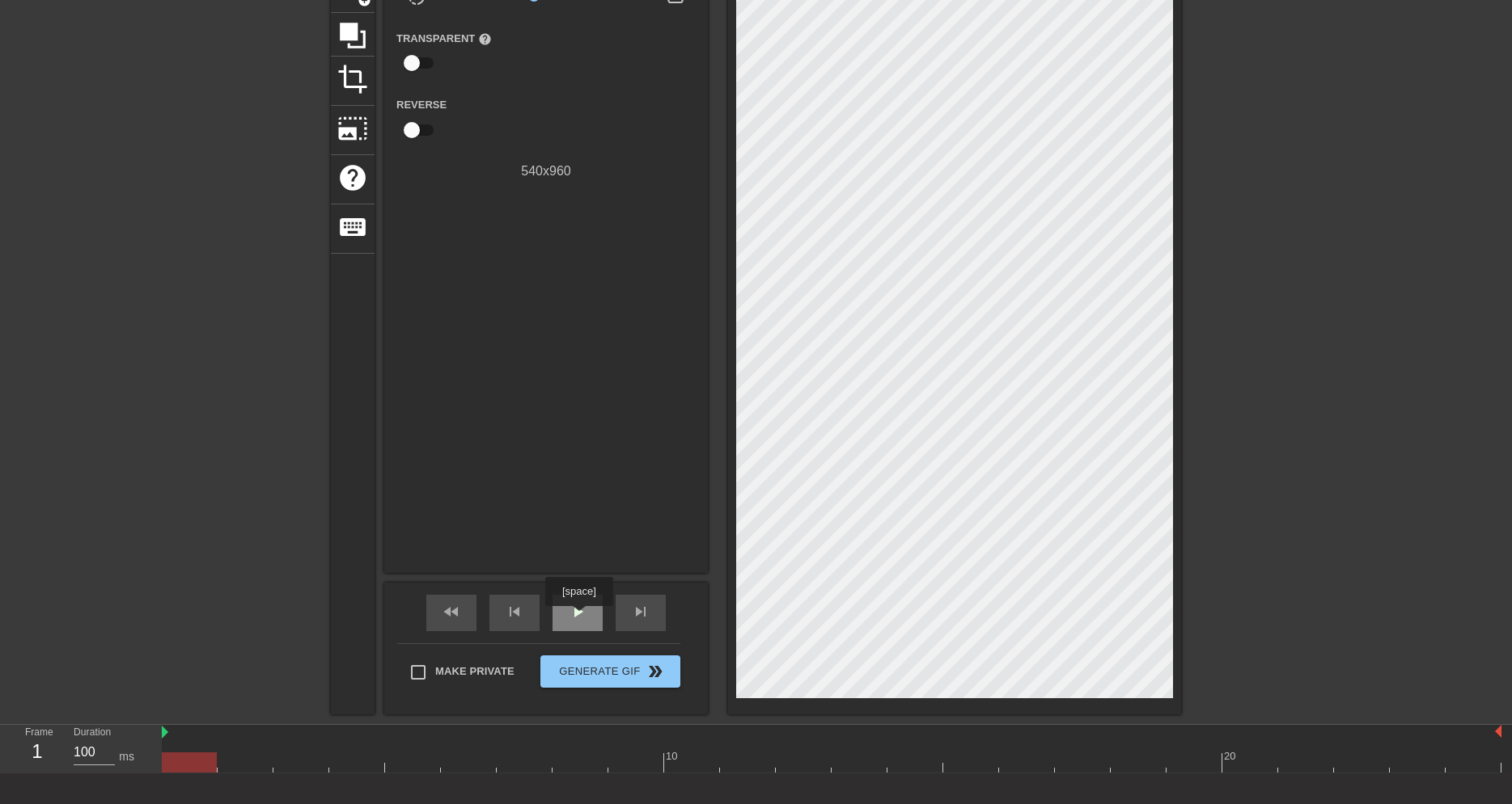
click at [577, 614] on span "play_arrow" at bounding box center [577, 611] width 19 height 19
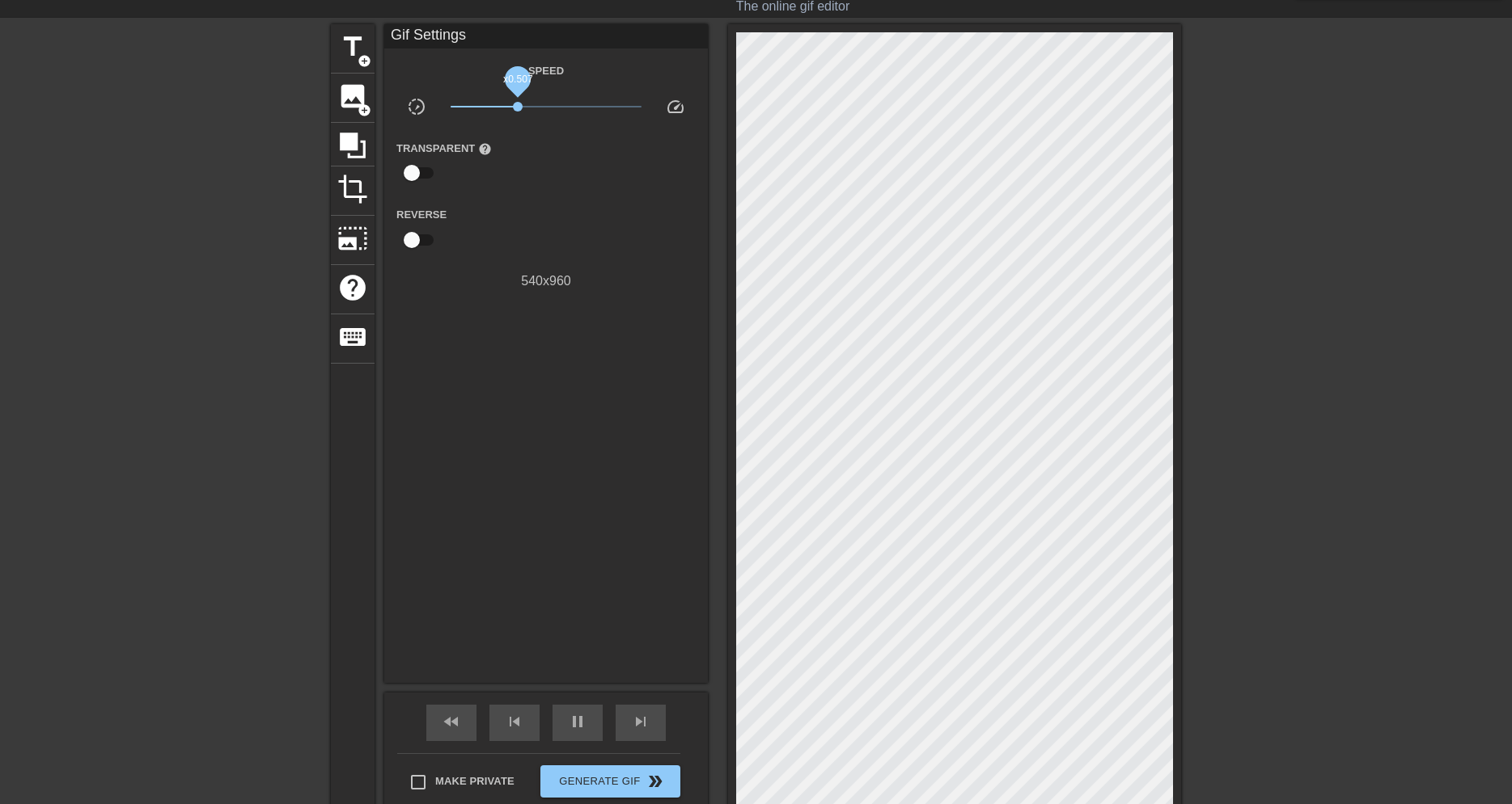
drag, startPoint x: 534, startPoint y: 106, endPoint x: 518, endPoint y: 109, distance: 16.3
click at [518, 109] on span "x0.507" at bounding box center [518, 107] width 10 height 10
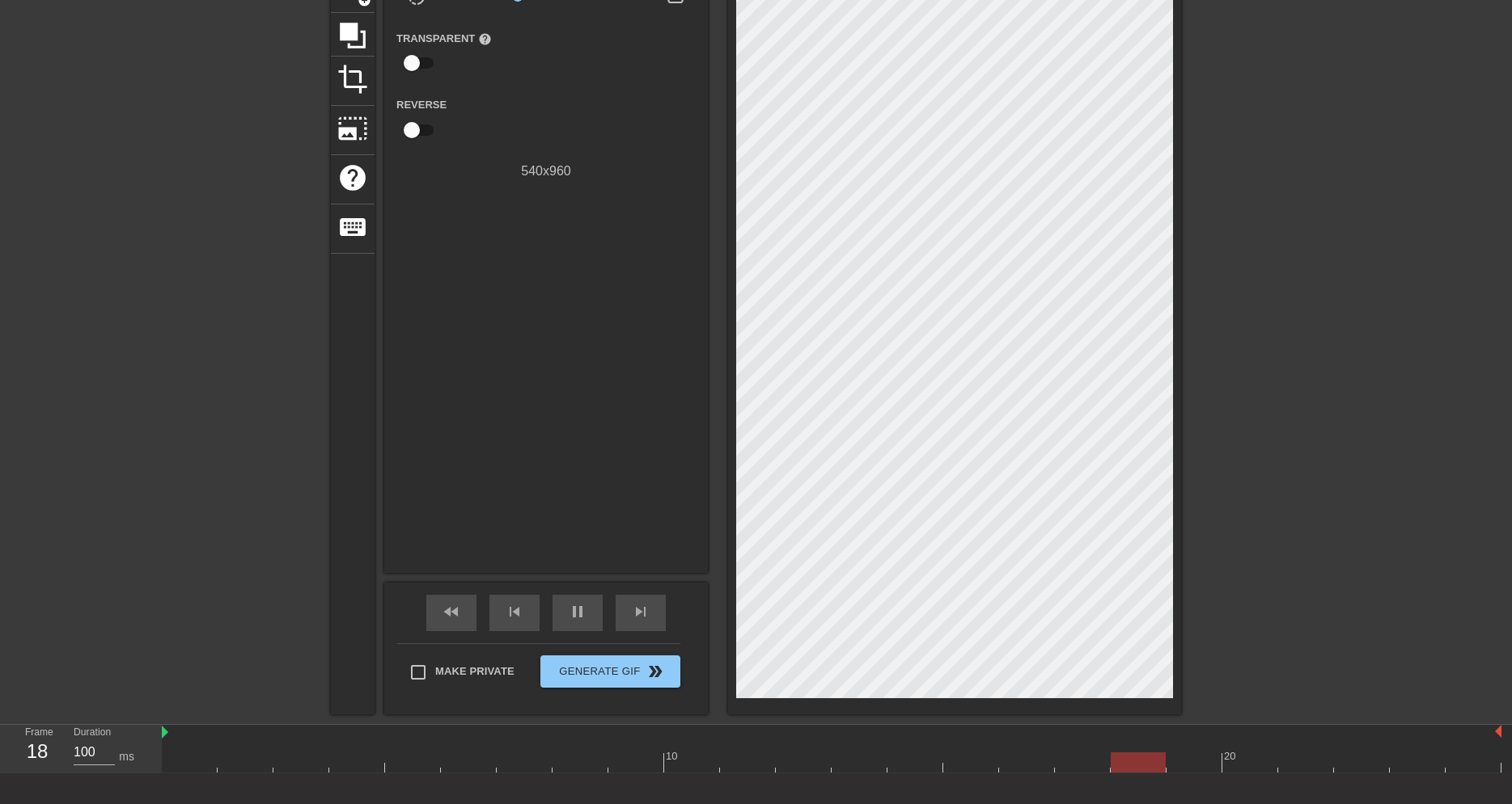
scroll to position [0, 0]
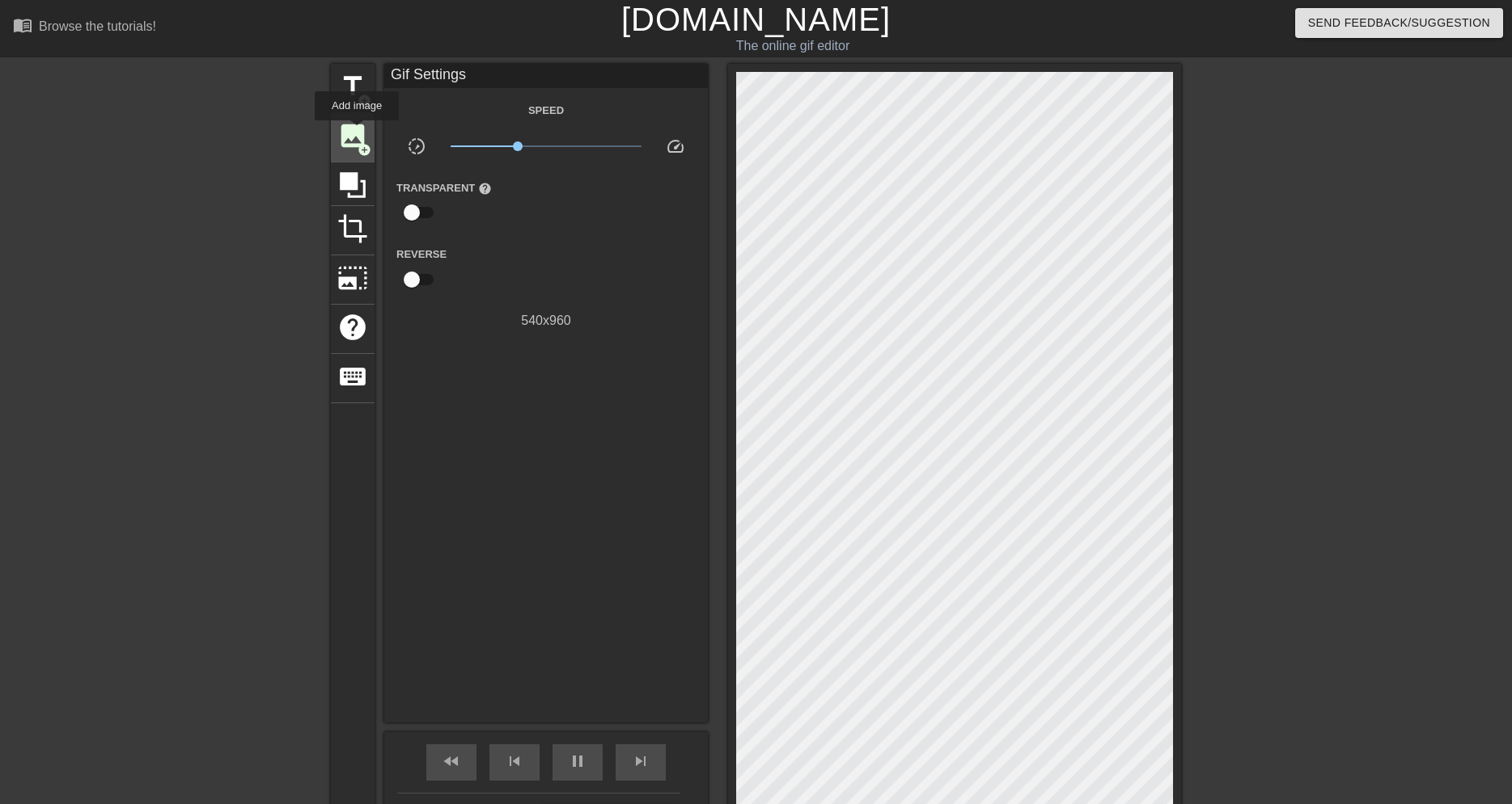
click at [357, 132] on span "image" at bounding box center [352, 135] width 31 height 31
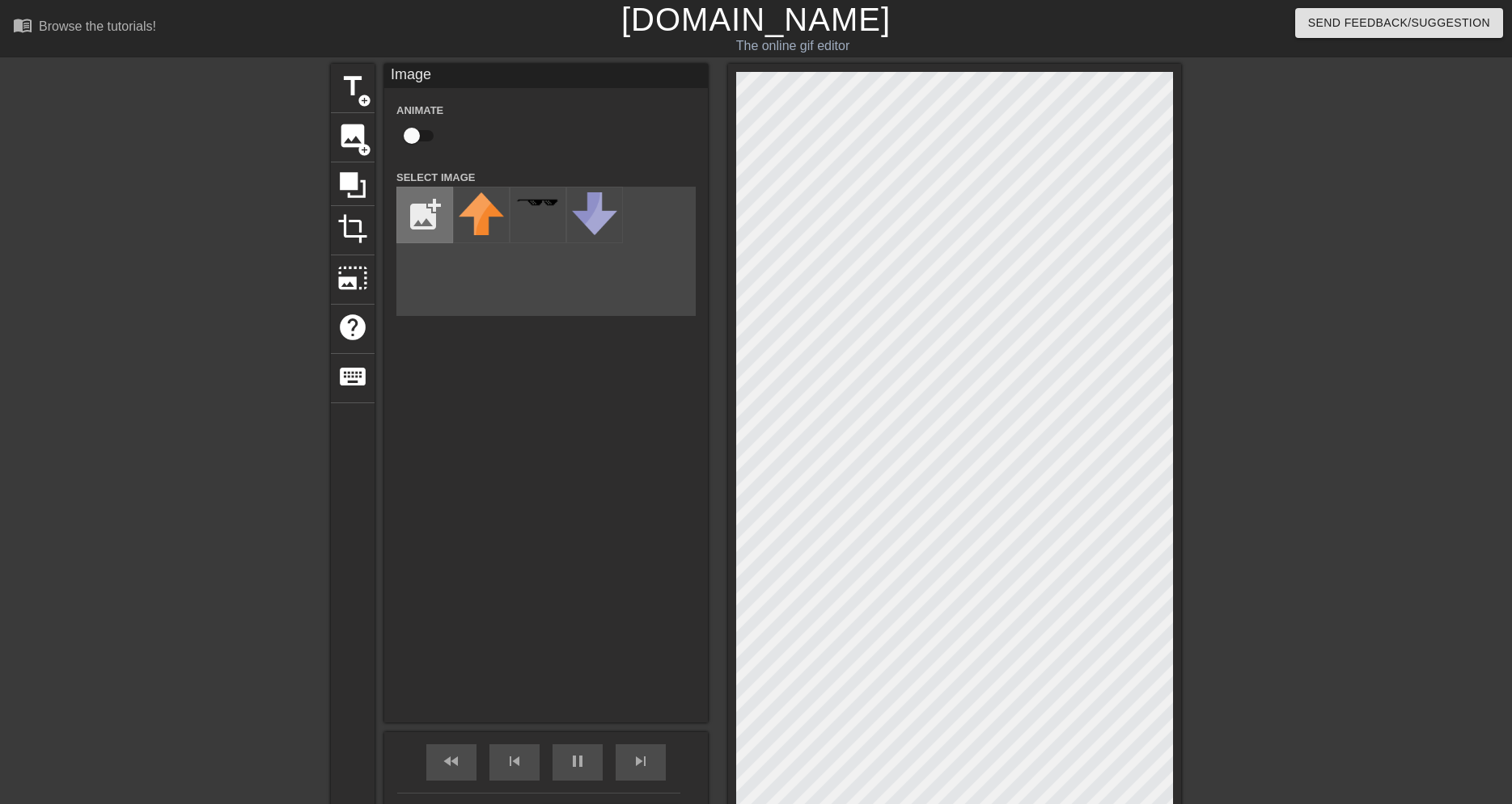
click at [422, 213] on input "file" at bounding box center [424, 215] width 55 height 55
type input "C:\fakepath\Say it.png"
click at [475, 199] on img at bounding box center [481, 214] width 46 height 46
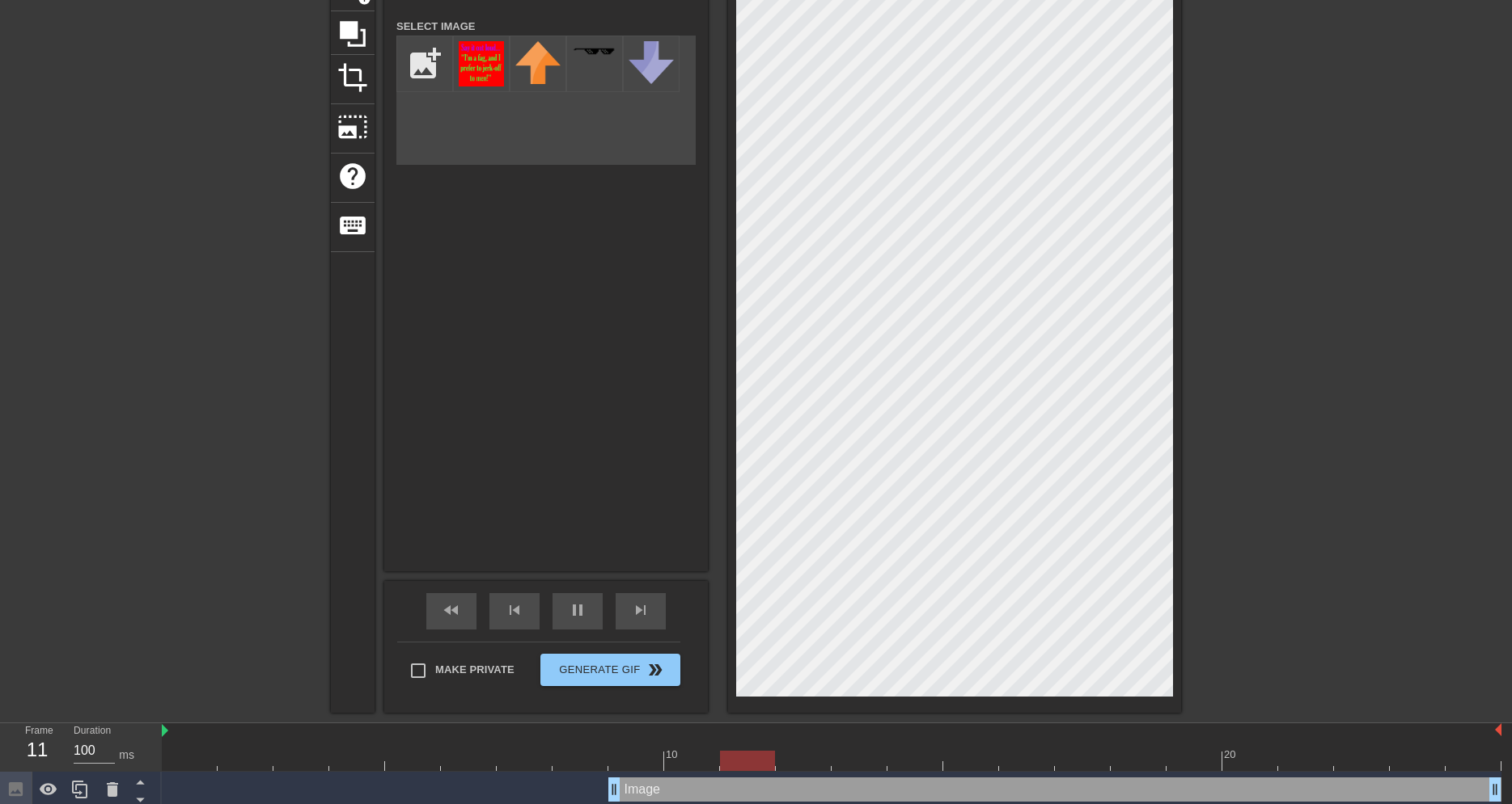
scroll to position [158, 0]
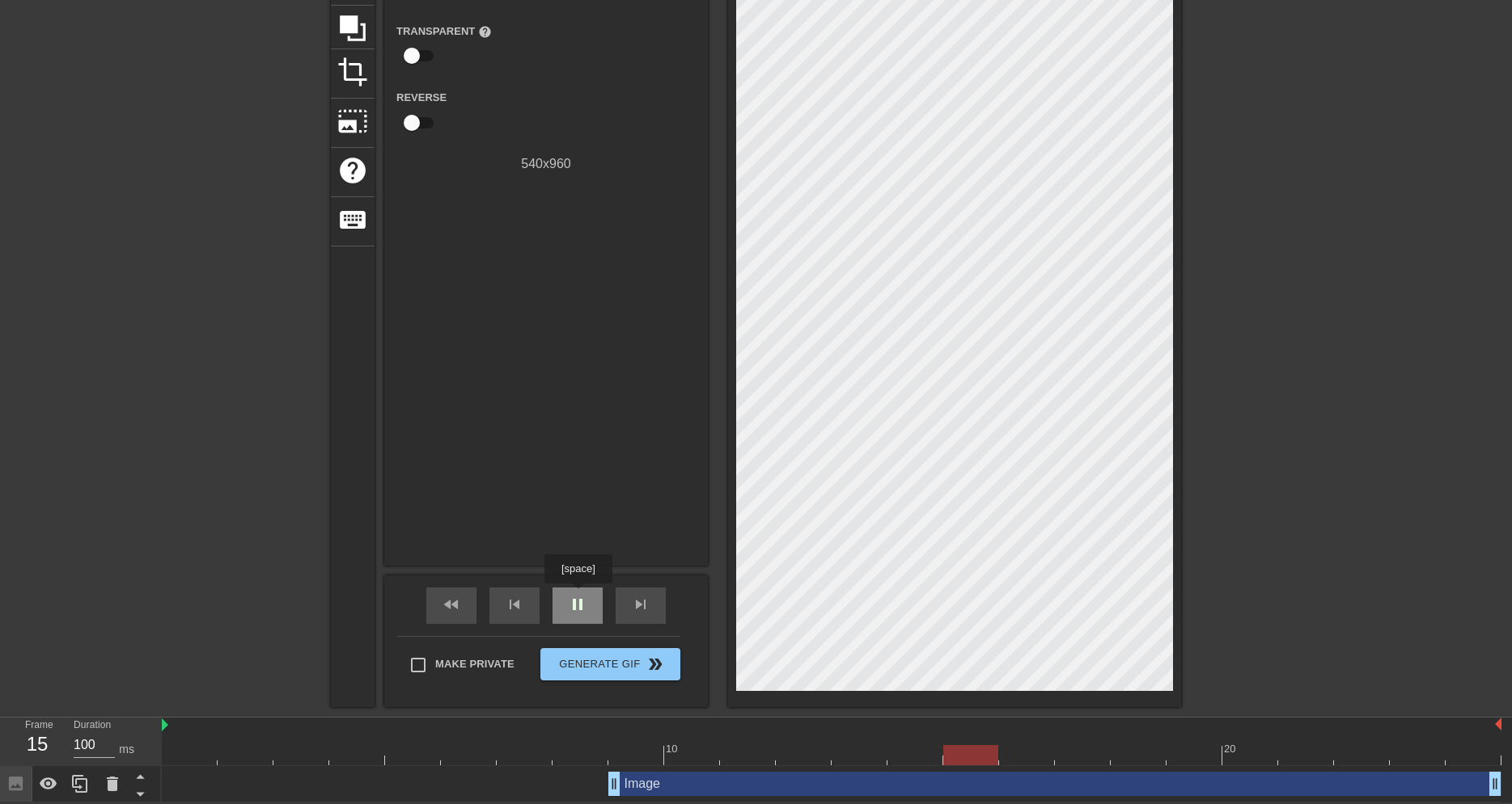
click at [577, 595] on span "pause" at bounding box center [577, 604] width 19 height 19
click at [920, 761] on div at bounding box center [831, 755] width 1340 height 20
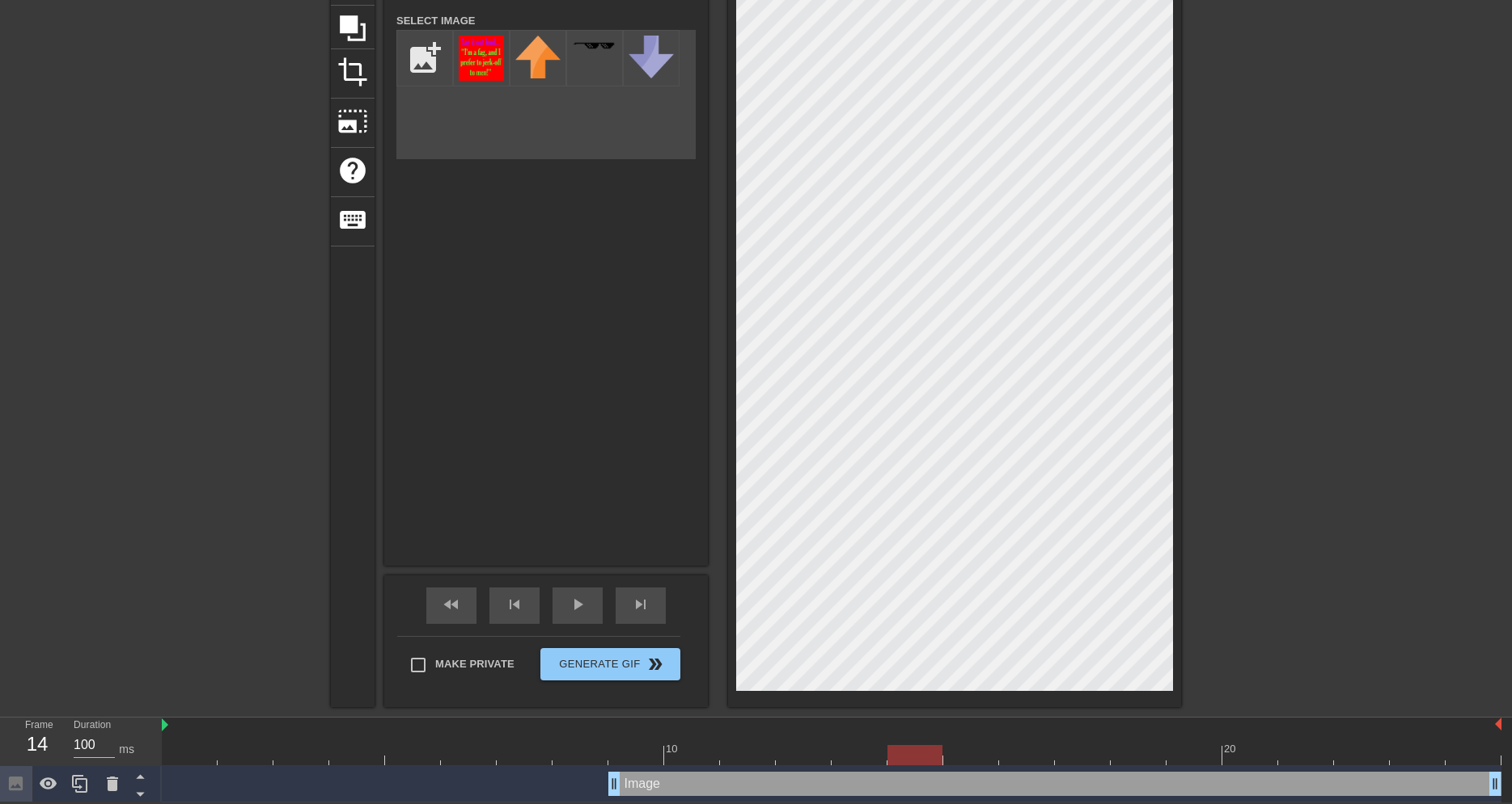
click at [865, 760] on div at bounding box center [831, 755] width 1340 height 20
click at [795, 751] on div at bounding box center [831, 755] width 1340 height 20
click at [744, 757] on div at bounding box center [831, 755] width 1340 height 20
drag, startPoint x: 616, startPoint y: 788, endPoint x: 639, endPoint y: 787, distance: 23.0
click at [639, 787] on div "Image drag_handle drag_handle" at bounding box center [1055, 783] width 893 height 24
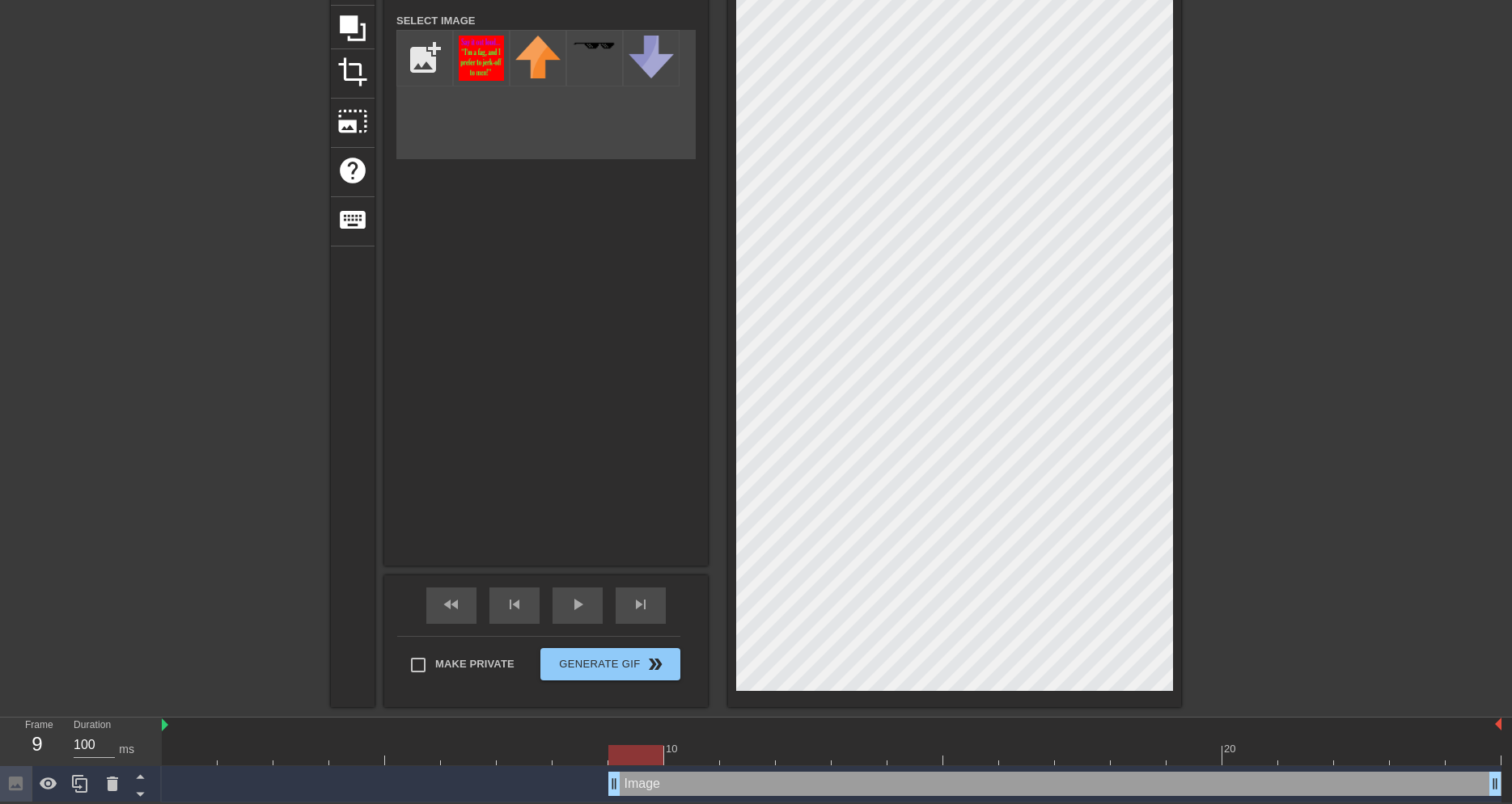
drag, startPoint x: 616, startPoint y: 786, endPoint x: 645, endPoint y: 782, distance: 29.3
click at [645, 782] on div "Image drag_handle drag_handle" at bounding box center [831, 783] width 1340 height 24
drag, startPoint x: 670, startPoint y: 785, endPoint x: 726, endPoint y: 778, distance: 56.4
click at [726, 778] on div "Image drag_handle drag_handle" at bounding box center [1110, 783] width 781 height 24
click at [691, 753] on div at bounding box center [831, 755] width 1340 height 20
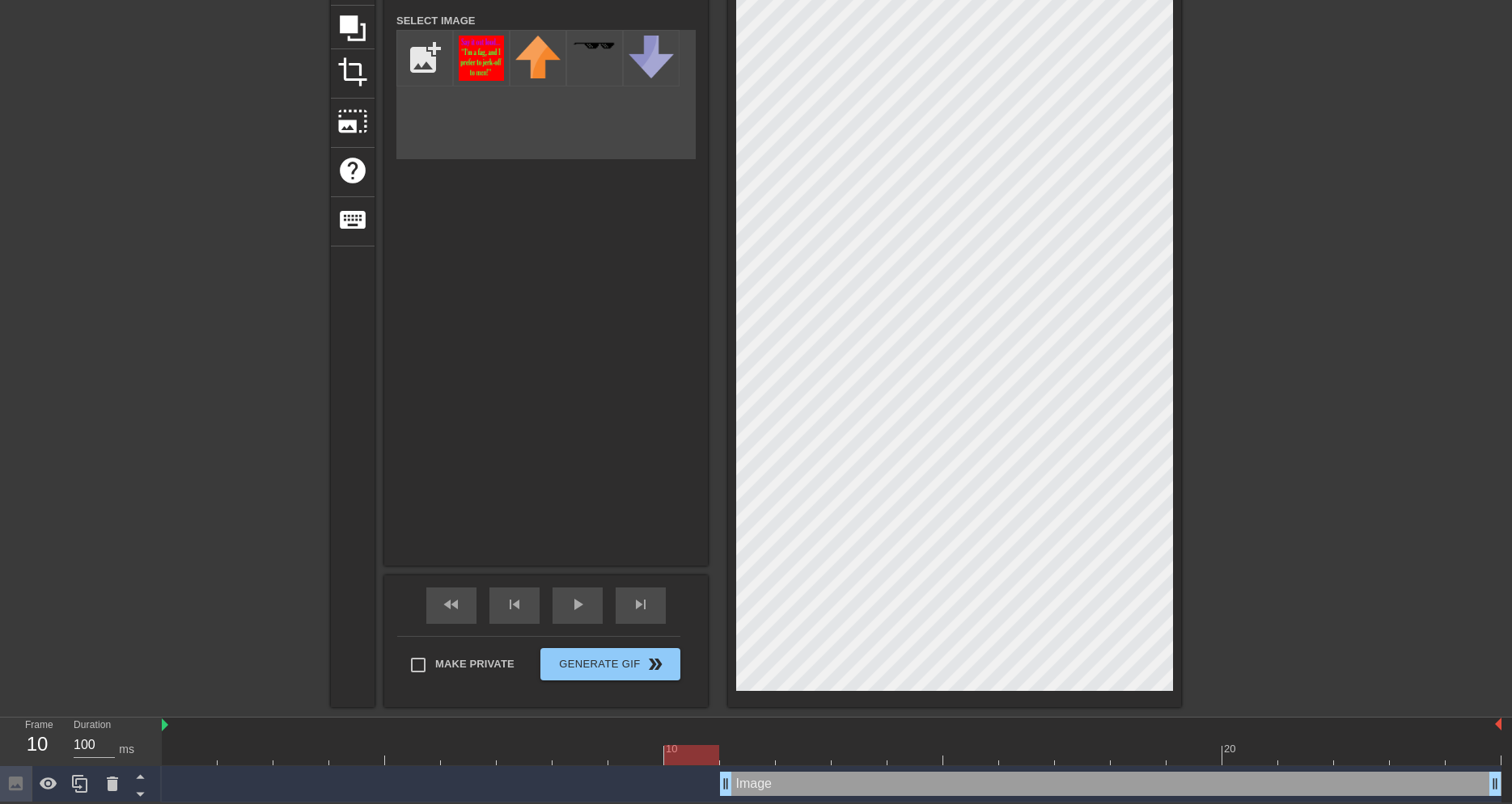
click at [744, 752] on div at bounding box center [831, 755] width 1340 height 20
drag, startPoint x: 725, startPoint y: 785, endPoint x: 777, endPoint y: 782, distance: 52.1
click at [777, 782] on div "Image drag_handle drag_handle" at bounding box center [1138, 783] width 726 height 24
click at [742, 753] on div at bounding box center [831, 755] width 1340 height 20
click at [421, 665] on input "Make Private" at bounding box center [418, 665] width 34 height 34
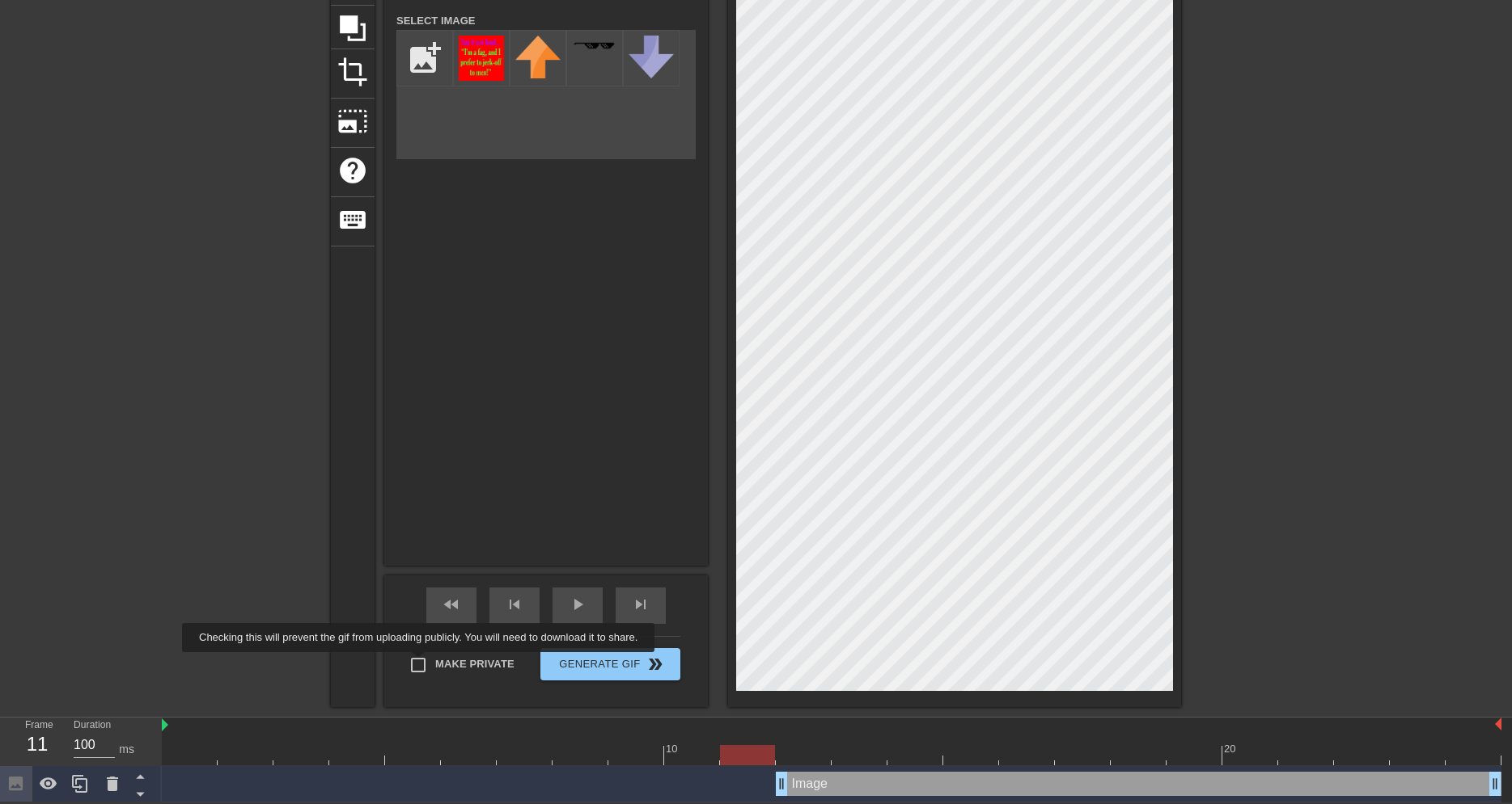
checkbox input "true"
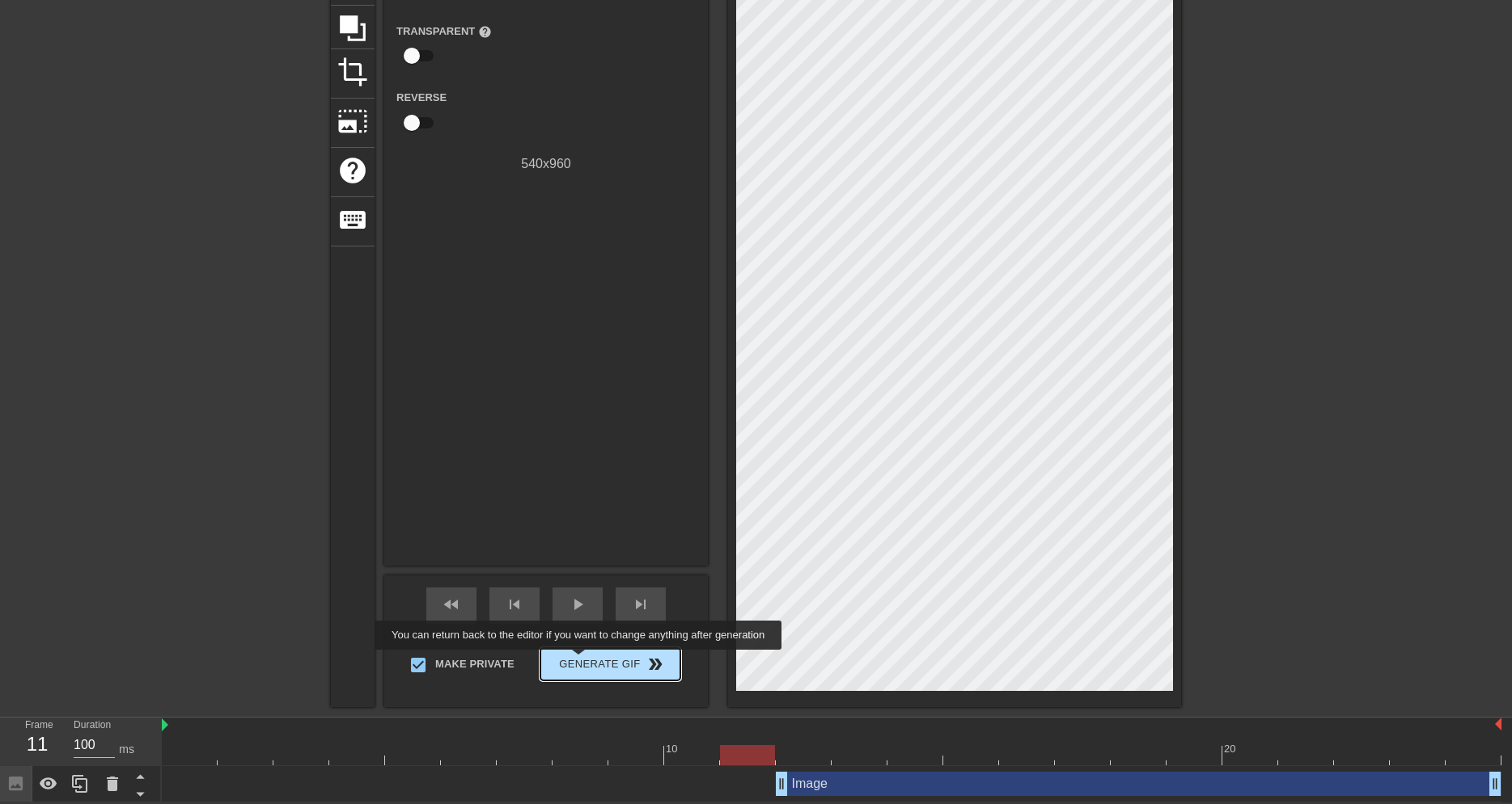
click at [580, 662] on span "Generate Gif double_arrow" at bounding box center [610, 664] width 127 height 19
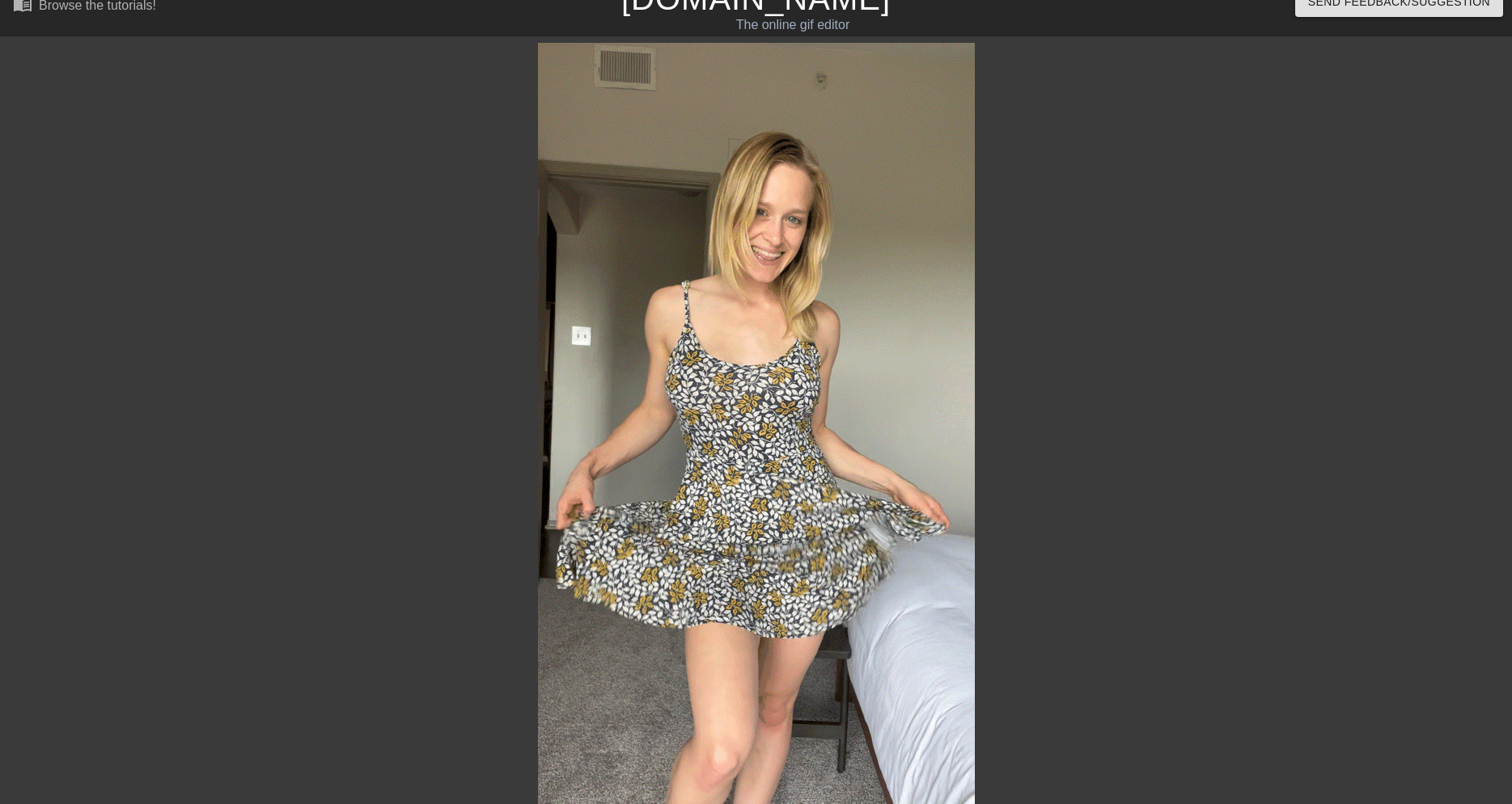
scroll to position [0, 0]
